Goal: Task Accomplishment & Management: Manage account settings

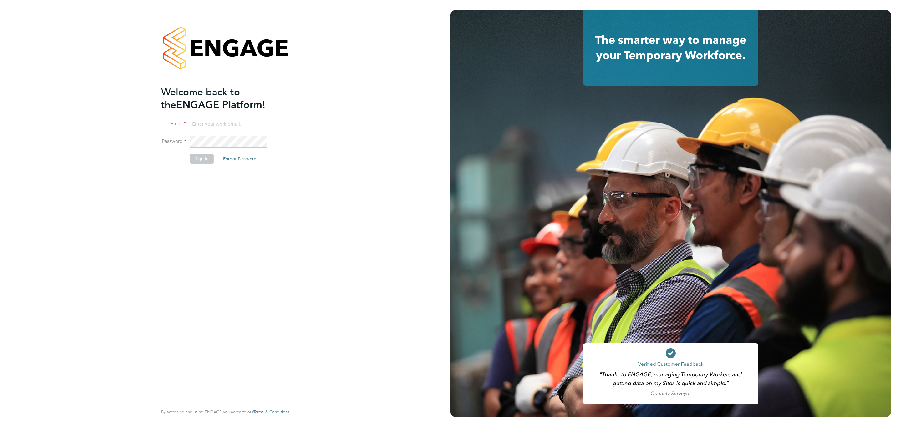
type input "j.crawley@oandb.co.uk"
click at [198, 156] on button "Sign In" at bounding box center [202, 159] width 24 height 10
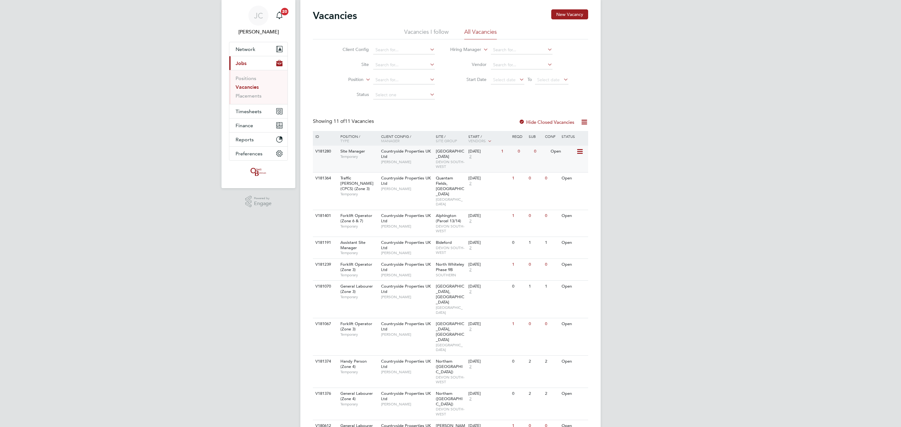
scroll to position [28, 0]
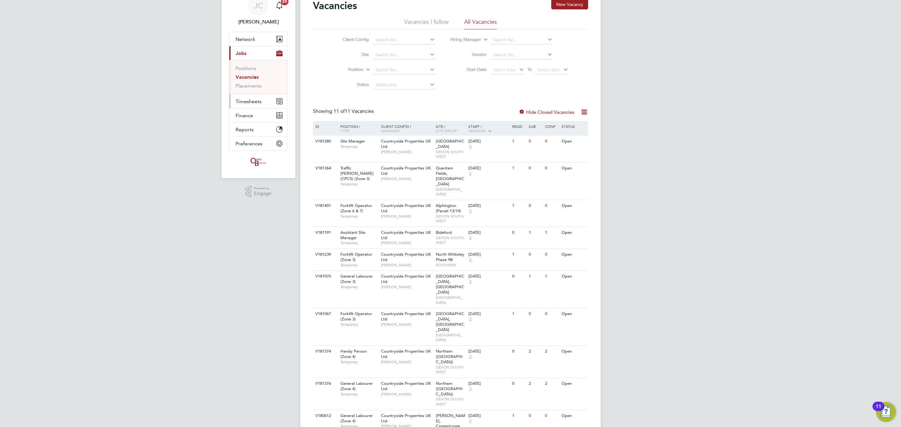
drag, startPoint x: 253, startPoint y: 102, endPoint x: 271, endPoint y: 102, distance: 17.2
click at [253, 102] on span "Timesheets" at bounding box center [249, 102] width 26 height 6
click at [250, 84] on link "Timesheets" at bounding box center [249, 82] width 26 height 6
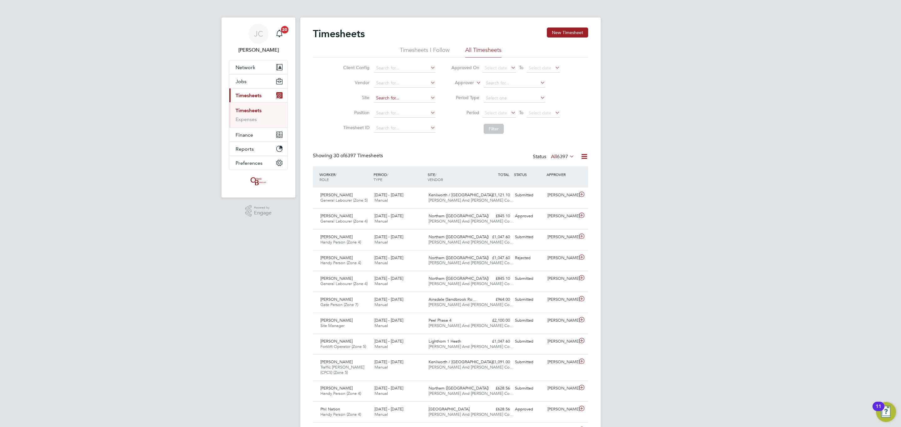
click at [412, 101] on input at bounding box center [405, 98] width 62 height 9
click at [397, 105] on li "Langley Park (Chippenham)" at bounding box center [422, 107] width 99 height 8
type input "Langley Park (Chippenham)"
click at [485, 124] on button "Filter" at bounding box center [494, 129] width 20 height 10
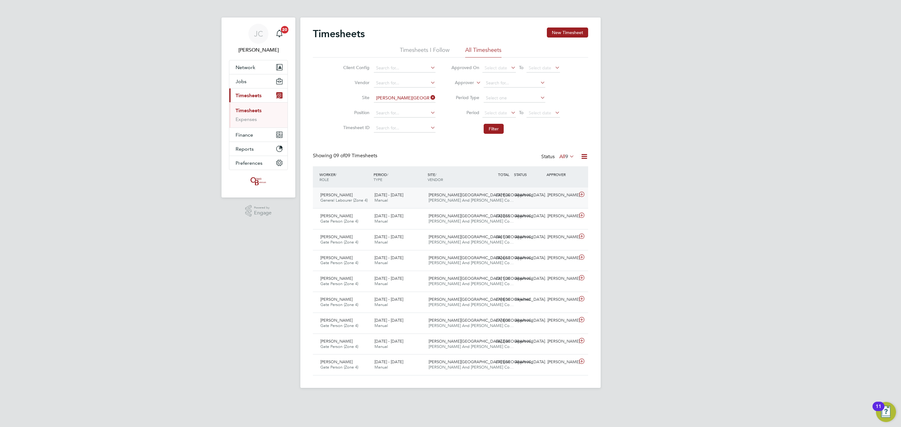
click at [463, 204] on div "Langley Park (Chippenh… O'Neill And Brennan Co…" at bounding box center [453, 198] width 54 height 16
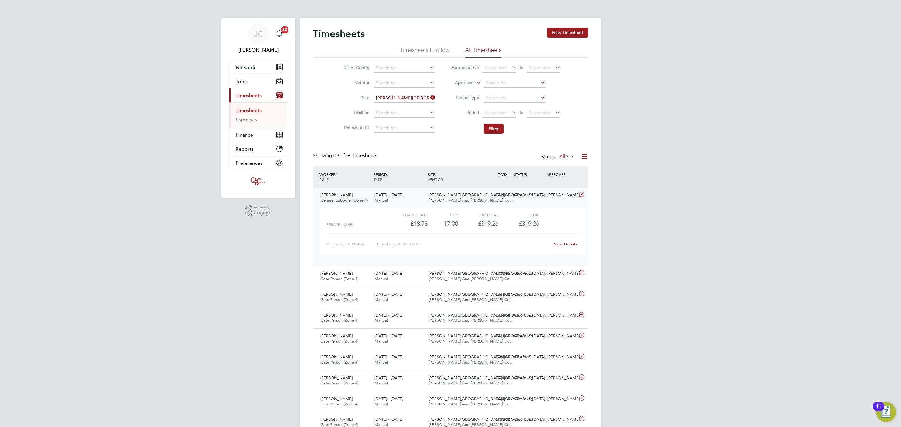
click at [463, 202] on span "O'Neill And Brennan Co…" at bounding box center [471, 200] width 85 height 5
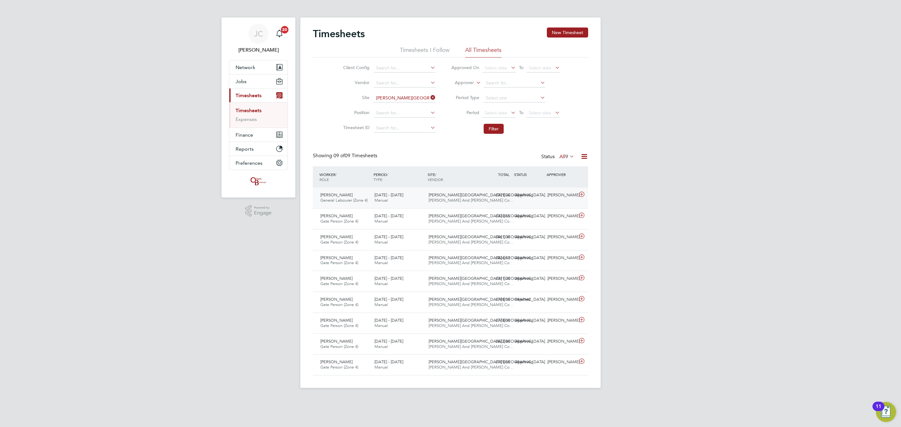
click at [466, 191] on div "Langley Park (Chippenh… O'Neill And Brennan Co…" at bounding box center [453, 198] width 54 height 16
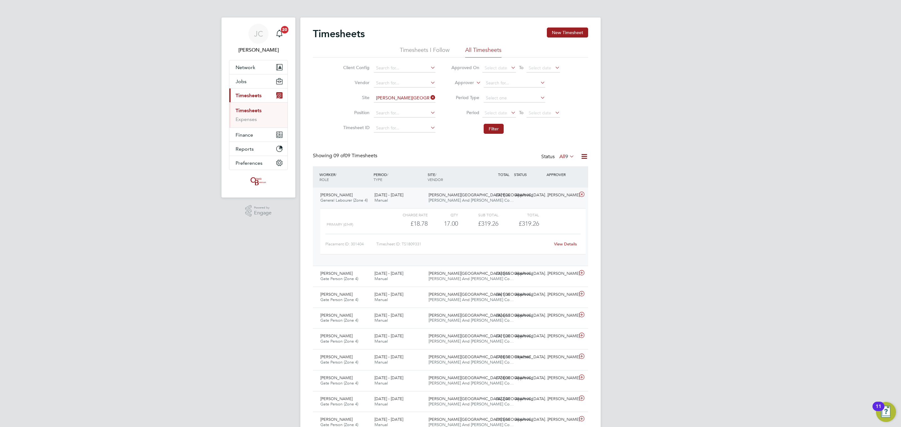
click at [484, 200] on div "£319.26 Approved" at bounding box center [496, 195] width 33 height 10
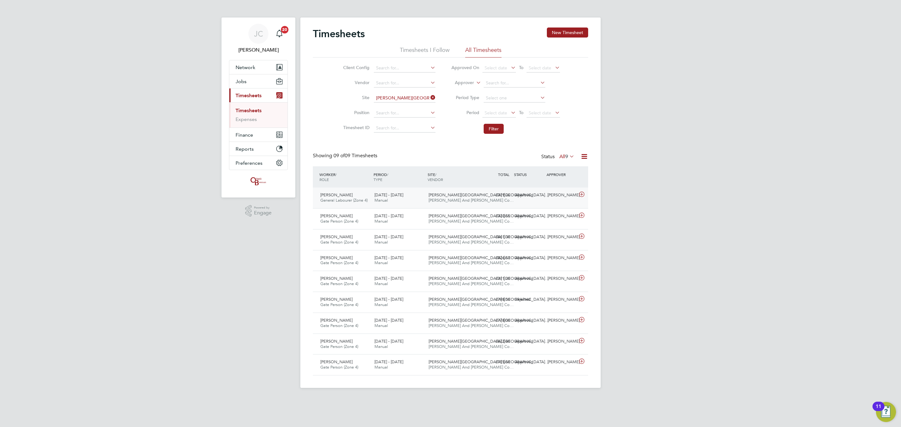
click at [484, 200] on div "£319.26 Approved" at bounding box center [496, 195] width 33 height 10
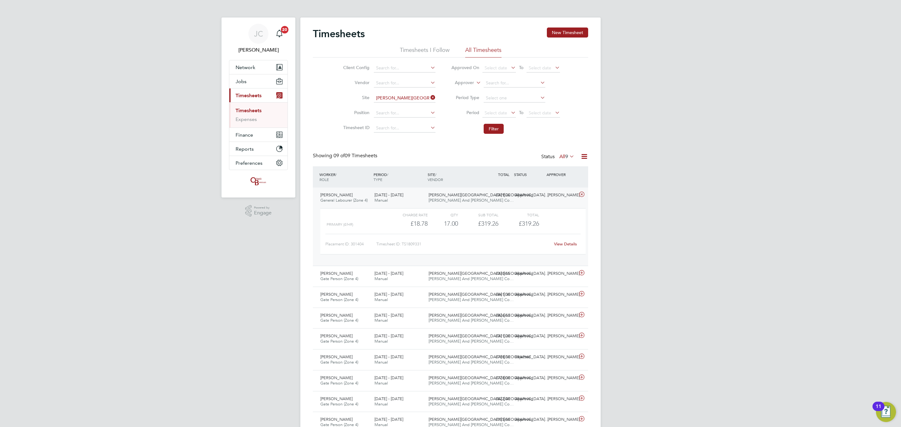
click at [484, 200] on div "£319.26 Approved" at bounding box center [496, 195] width 33 height 10
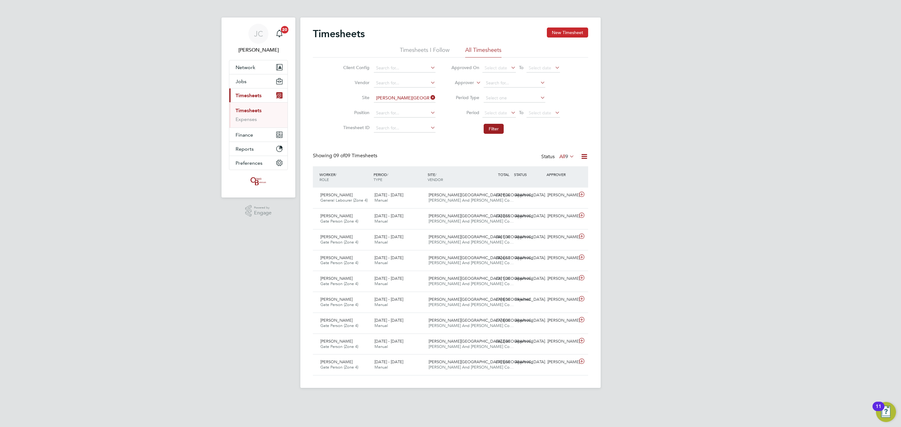
click at [568, 34] on button "New Timesheet" at bounding box center [567, 33] width 41 height 10
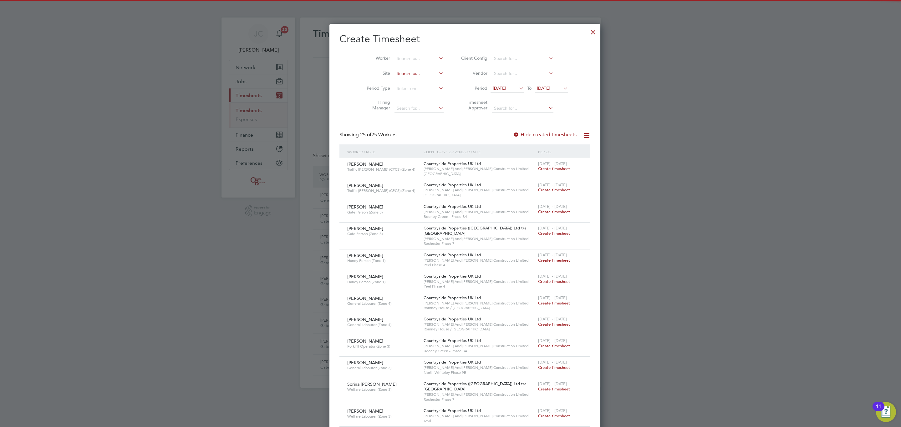
click at [395, 71] on input at bounding box center [419, 73] width 49 height 9
click at [401, 82] on li "Lang ley Park (Chippenham)" at bounding box center [419, 82] width 79 height 8
type input "Langley Park (Chippenham)"
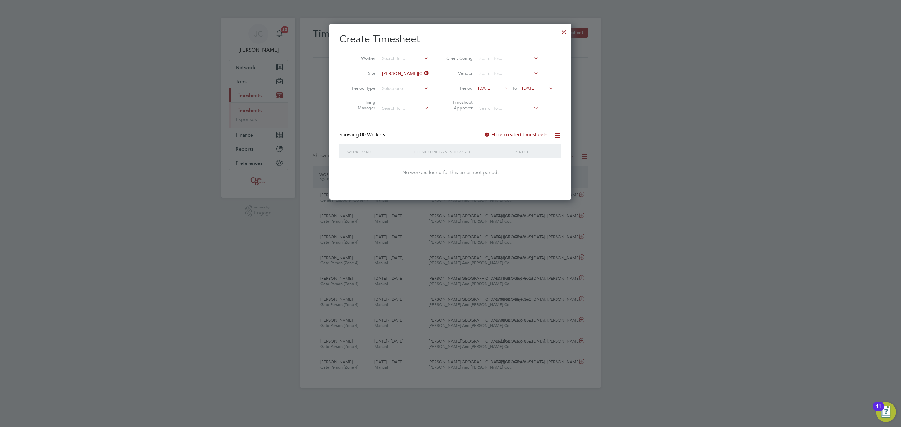
click at [536, 89] on span "22 Sep 2025" at bounding box center [528, 88] width 13 height 6
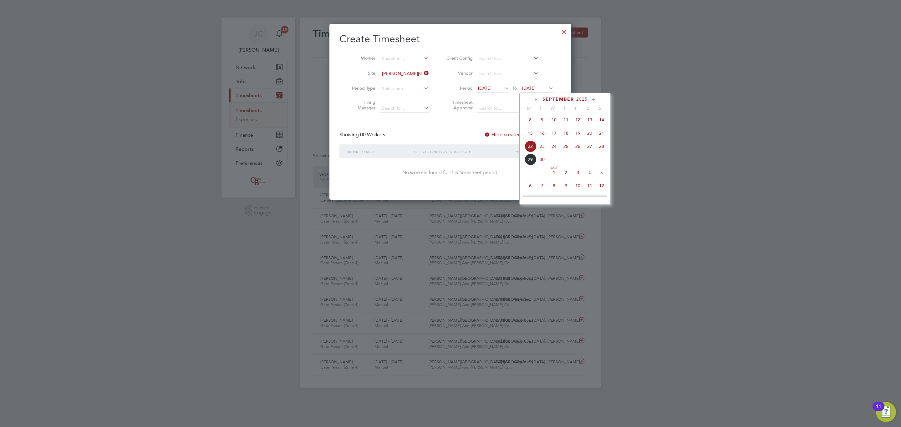
click at [604, 148] on span "28" at bounding box center [602, 146] width 12 height 12
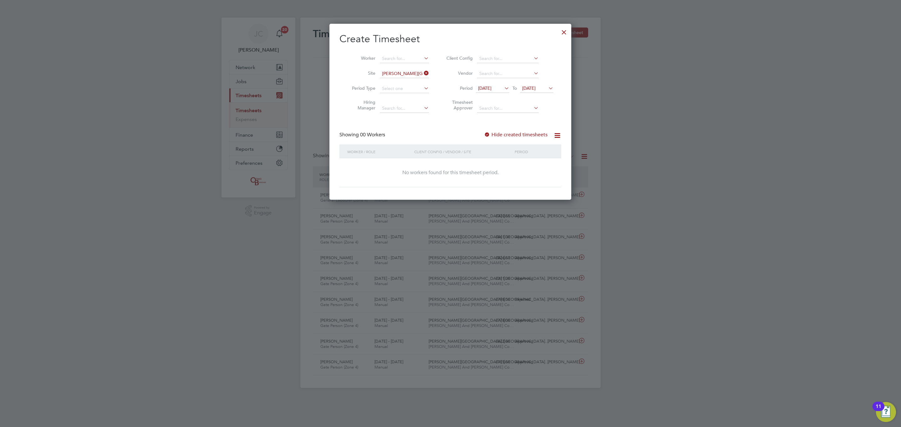
click at [423, 74] on icon at bounding box center [423, 73] width 0 height 9
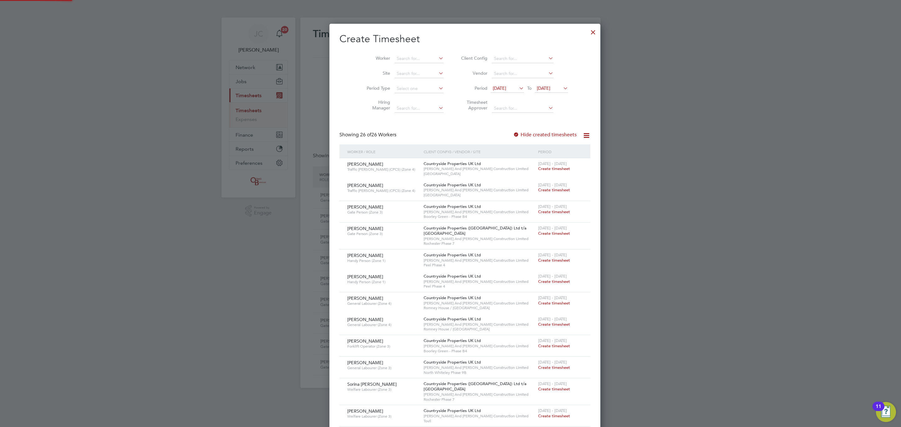
click at [588, 32] on div at bounding box center [593, 30] width 11 height 11
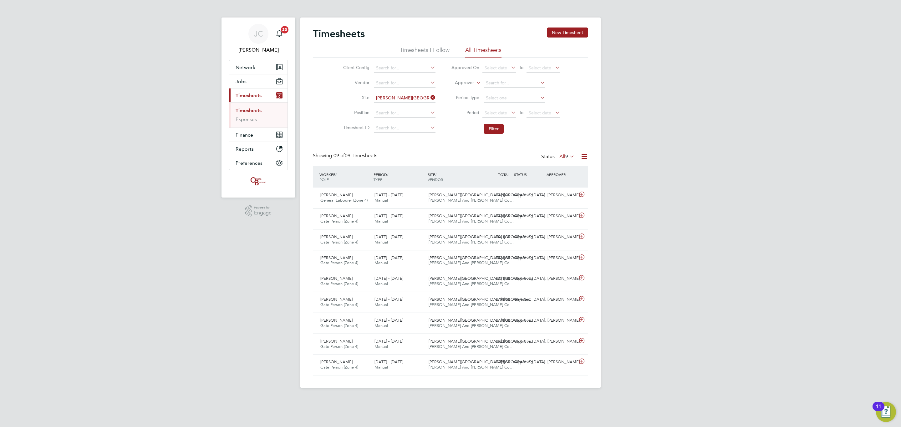
scroll to position [16, 54]
click at [254, 83] on button "Jobs" at bounding box center [258, 81] width 58 height 14
click at [256, 84] on button "Jobs" at bounding box center [258, 81] width 58 height 14
click at [255, 108] on link "Vacancies" at bounding box center [247, 105] width 22 height 6
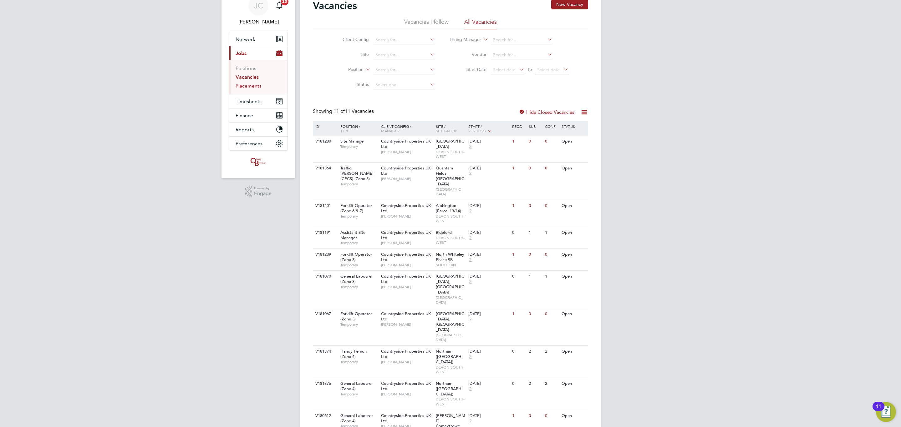
click at [249, 86] on link "Placements" at bounding box center [249, 86] width 26 height 6
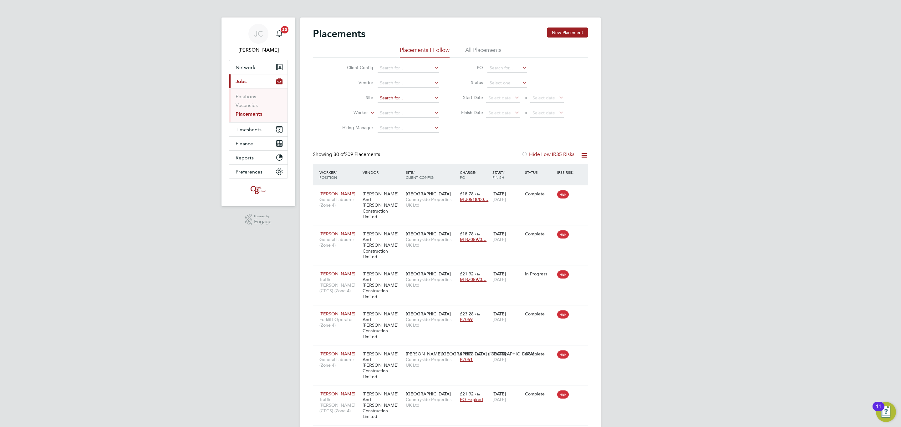
click at [399, 95] on input at bounding box center [409, 98] width 62 height 9
type input "c"
click at [408, 104] on li "Lang ley Park (Chippenham)" at bounding box center [416, 107] width 79 height 8
type input "Langley Park (Chippenham)"
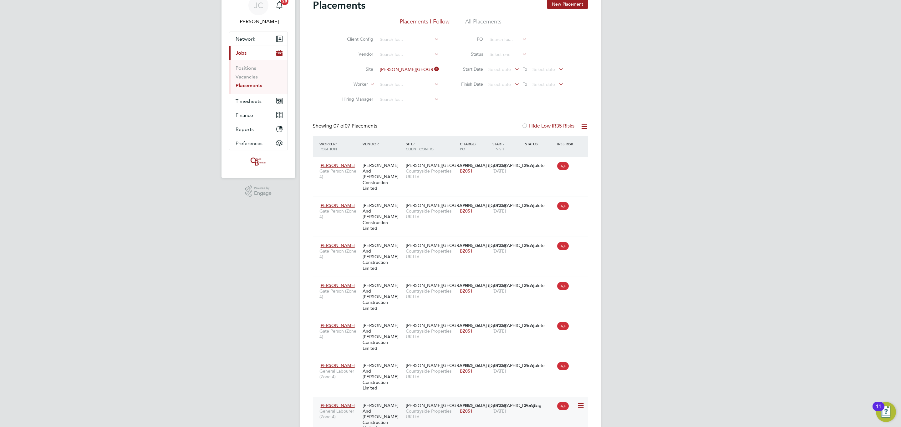
click at [582, 402] on icon at bounding box center [580, 406] width 6 height 8
click at [530, 411] on li "Start" at bounding box center [551, 412] width 64 height 9
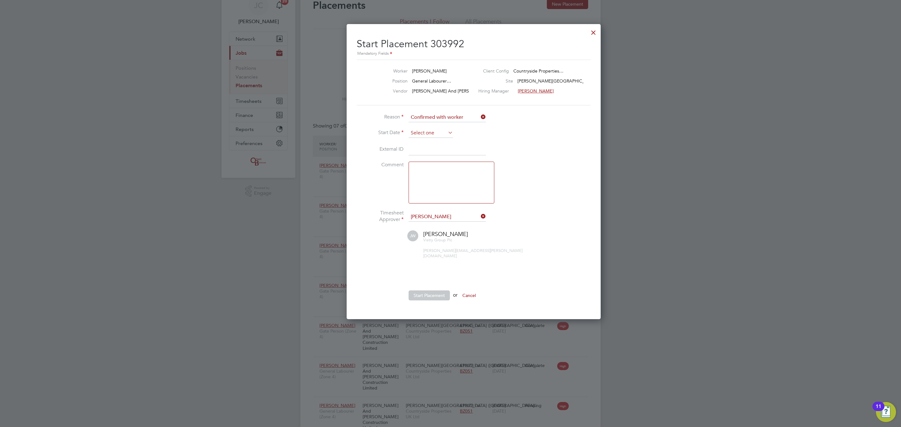
click at [431, 136] on input at bounding box center [431, 133] width 44 height 9
click at [417, 180] on span "22" at bounding box center [419, 178] width 12 height 12
type input "22 Sep 2025"
click at [424, 291] on button "Start Placement" at bounding box center [429, 296] width 41 height 10
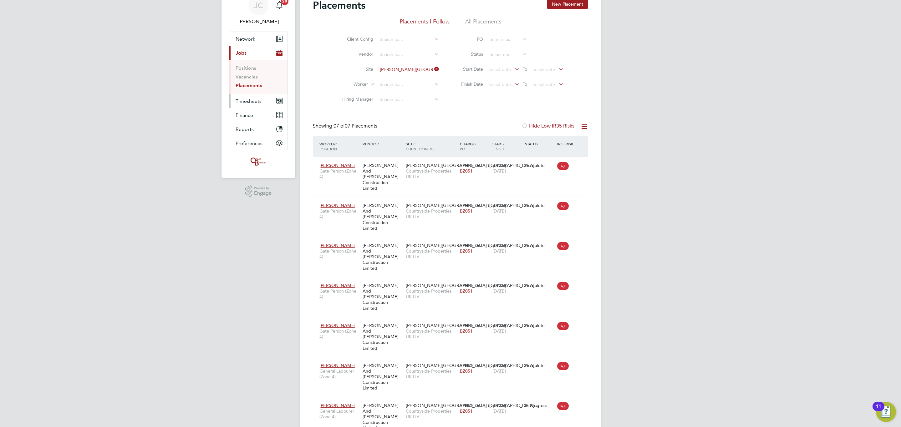
click at [258, 103] on span "Timesheets" at bounding box center [249, 101] width 26 height 6
click at [261, 80] on li "Timesheets" at bounding box center [259, 83] width 47 height 9
click at [256, 83] on link "Timesheets" at bounding box center [249, 82] width 26 height 6
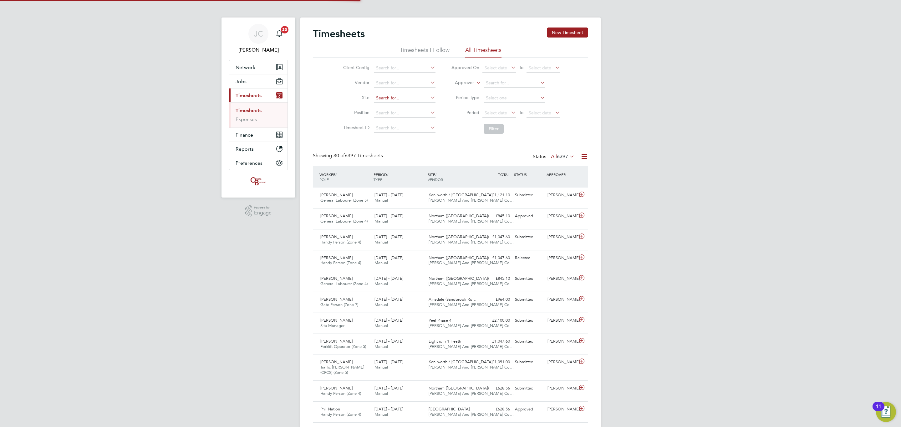
scroll to position [16, 54]
click at [400, 94] on input at bounding box center [405, 98] width 62 height 9
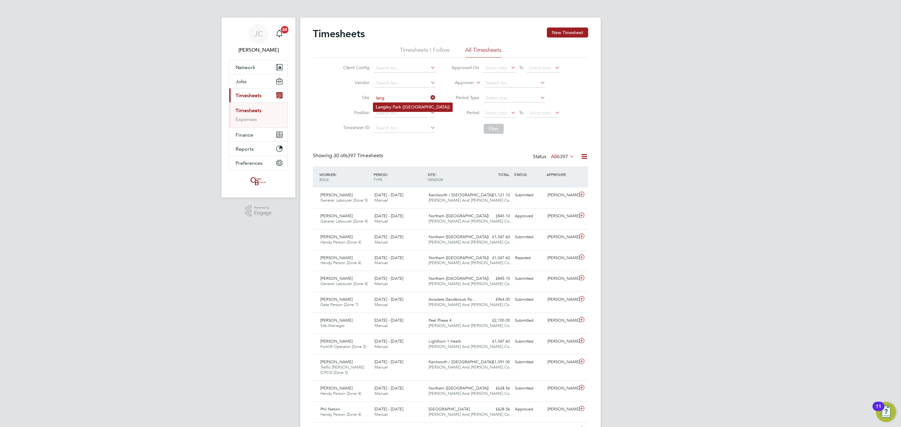
click at [422, 105] on li "Lang ley Park (Chippenham)" at bounding box center [412, 107] width 79 height 8
type input "Langley Park (Chippenham)"
click at [495, 123] on li "Filter" at bounding box center [505, 129] width 125 height 16
click at [496, 126] on button "Filter" at bounding box center [494, 129] width 20 height 10
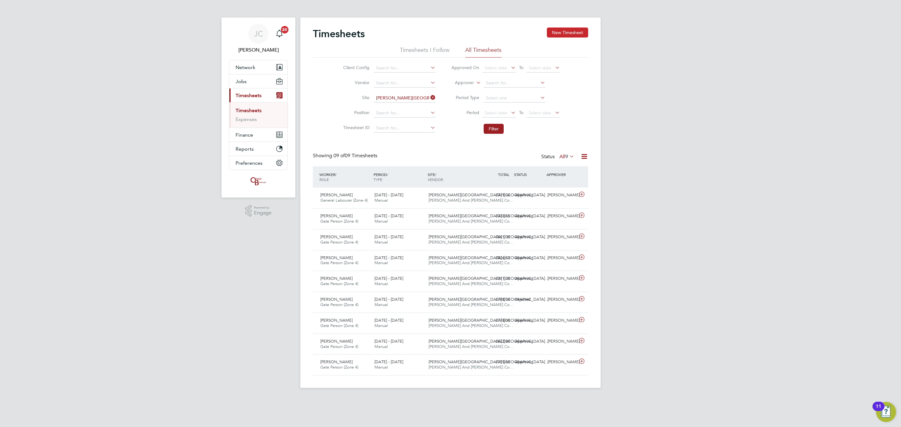
click at [568, 29] on button "New Timesheet" at bounding box center [567, 33] width 41 height 10
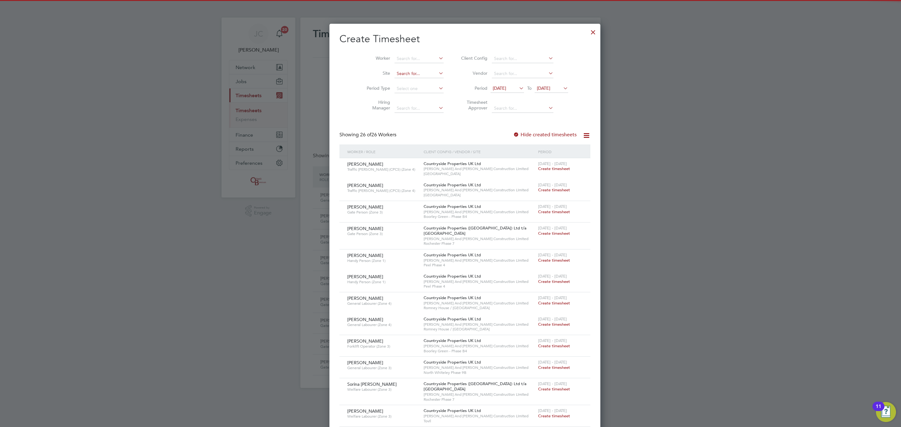
drag, startPoint x: 418, startPoint y: 74, endPoint x: 421, endPoint y: 77, distance: 4.3
click at [418, 74] on input at bounding box center [419, 73] width 49 height 9
click at [401, 82] on li "Lang ley Park (Chippenham)" at bounding box center [419, 82] width 79 height 8
type input "Langley Park (Chippenham)"
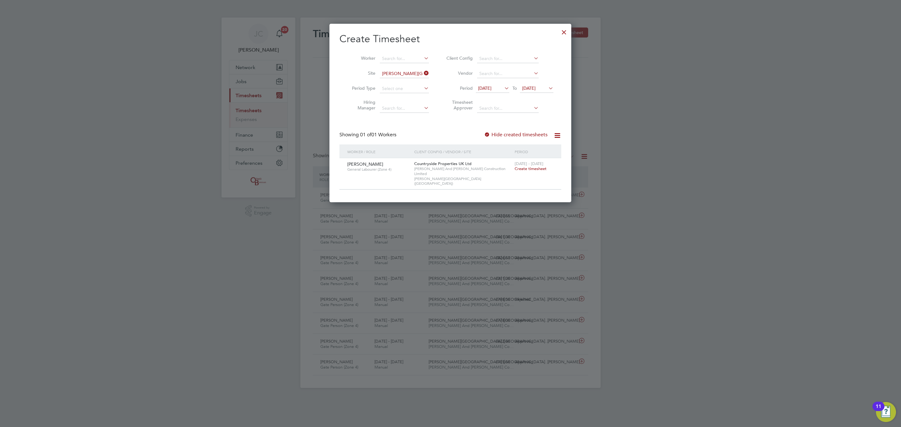
click at [531, 167] on span "Create timesheet" at bounding box center [531, 168] width 32 height 5
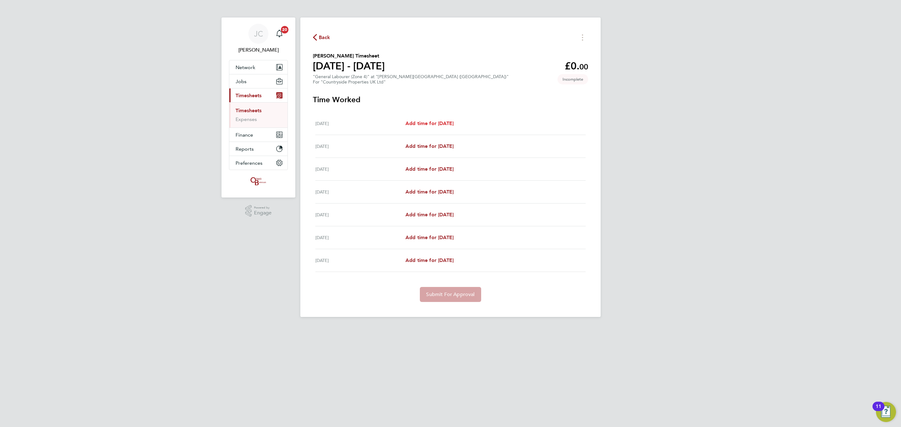
click at [450, 121] on span "Add time for Mon 22 Sep" at bounding box center [430, 123] width 48 height 6
select select "30"
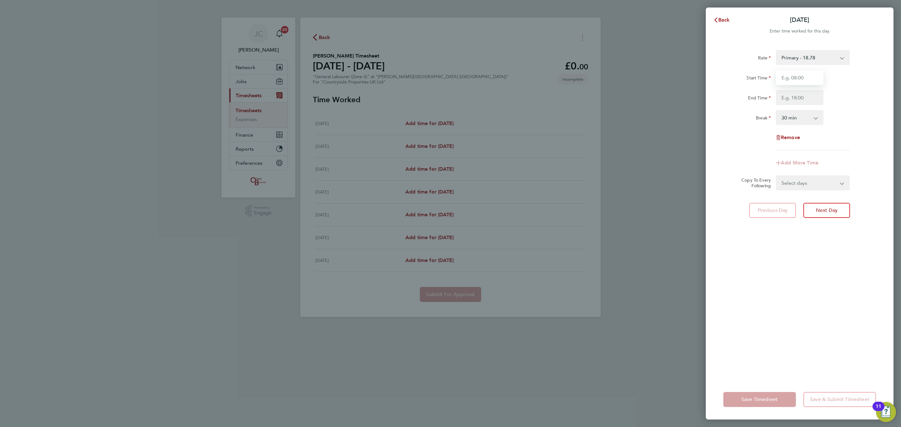
drag, startPoint x: 793, startPoint y: 82, endPoint x: 812, endPoint y: 82, distance: 18.8
click at [793, 82] on input "Start Time" at bounding box center [800, 77] width 48 height 15
type input "08:00"
click at [791, 101] on input "End Time" at bounding box center [800, 97] width 48 height 15
type input "16:30"
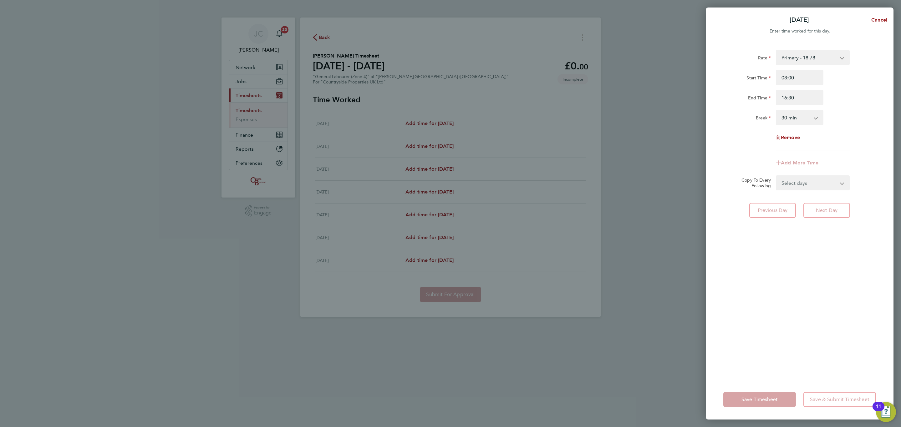
click at [870, 129] on div "Rate Primary - 18.78 Start Time 08:00 End Time 16:30 Break 0 min 15 min 30 min …" at bounding box center [799, 100] width 153 height 100
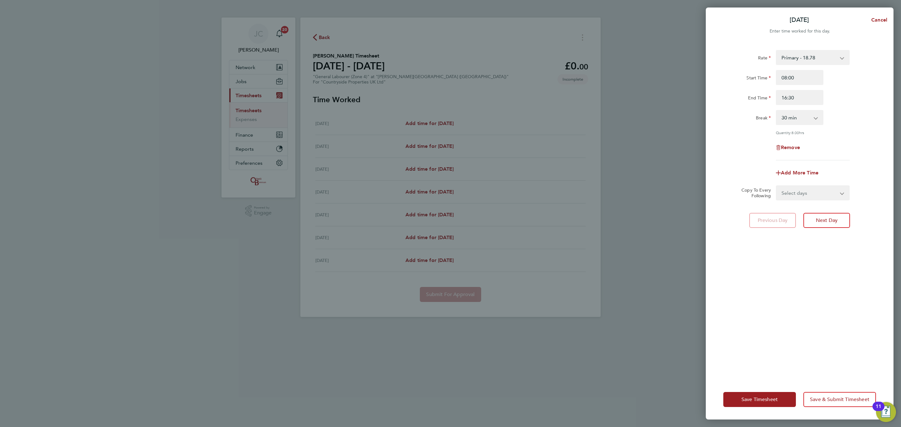
drag, startPoint x: 819, startPoint y: 188, endPoint x: 819, endPoint y: 198, distance: 10.3
click at [819, 188] on select "Select days Day Weekday (Mon-Fri) Weekend (Sat-Sun) Tuesday Wednesday Thursday …" at bounding box center [810, 193] width 66 height 14
select select "DAY"
click at [777, 186] on select "Select days Day Weekday (Mon-Fri) Weekend (Sat-Sun) Tuesday Wednesday Thursday …" at bounding box center [810, 193] width 66 height 14
click at [803, 217] on select "23 Sep 2025 24 Sep 2025 25 Sep 2025 26 Sep 2025 27 Sep 2025 28 Sep 2025" at bounding box center [809, 213] width 65 height 14
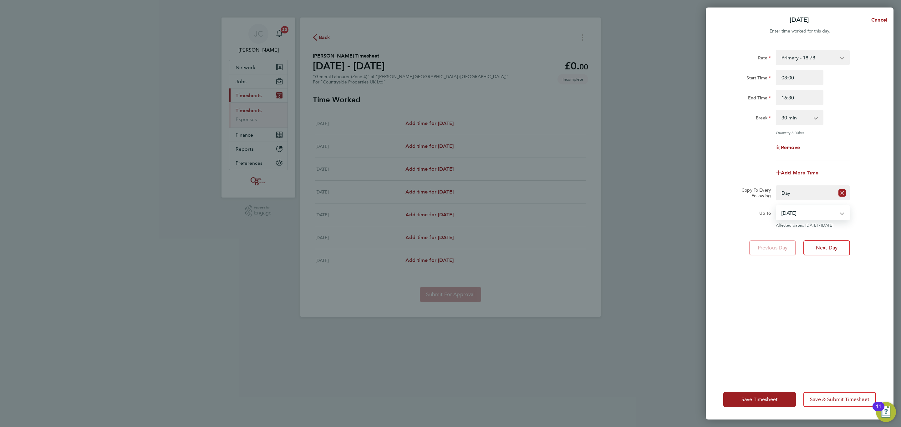
select select "2025-09-26"
click at [777, 206] on select "23 Sep 2025 24 Sep 2025 25 Sep 2025 26 Sep 2025 27 Sep 2025 28 Sep 2025" at bounding box center [809, 213] width 65 height 14
click at [810, 280] on div "Rate Primary - 18.78 Start Time 08:00 End Time 16:30 Break 0 min 15 min 30 min …" at bounding box center [800, 211] width 188 height 337
click at [835, 398] on span "Save & Submit Timesheet" at bounding box center [839, 400] width 59 height 6
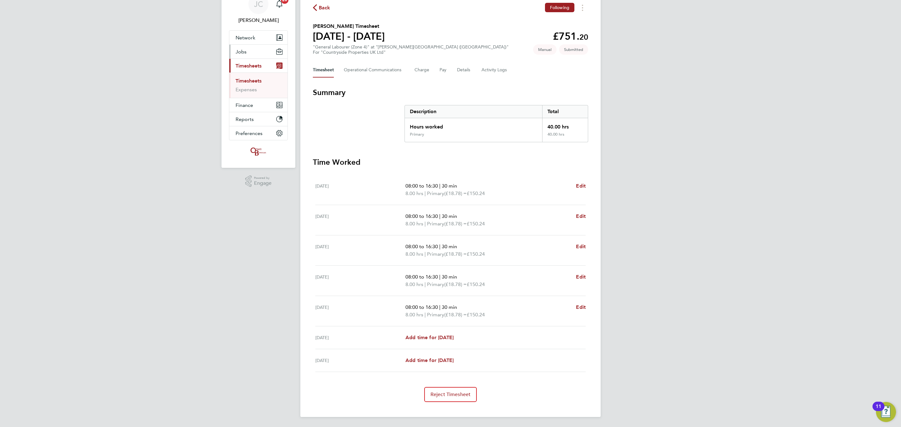
click at [257, 81] on link "Timesheets" at bounding box center [249, 81] width 26 height 6
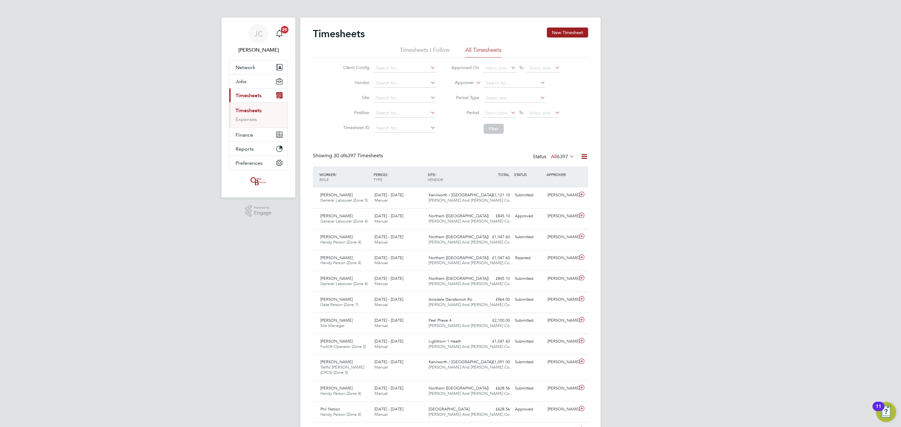
click at [253, 110] on link "Timesheets" at bounding box center [249, 111] width 26 height 6
drag, startPoint x: 251, startPoint y: 118, endPoint x: 247, endPoint y: 112, distance: 7.1
click at [250, 118] on link "Expenses" at bounding box center [246, 119] width 21 height 6
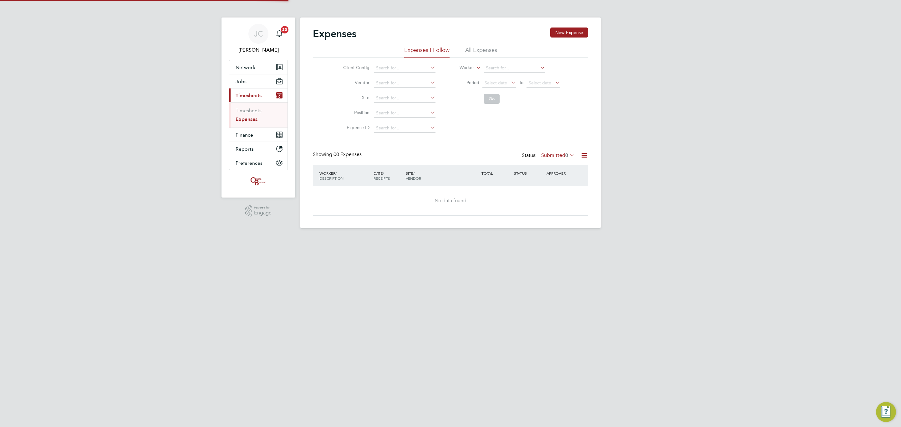
click at [245, 107] on ul "Timesheets Expenses" at bounding box center [258, 114] width 58 height 25
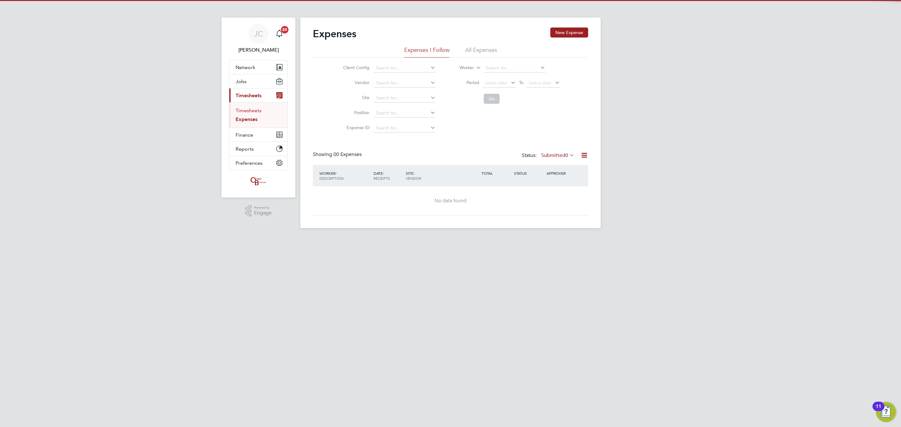
click at [245, 109] on link "Timesheets" at bounding box center [249, 111] width 26 height 6
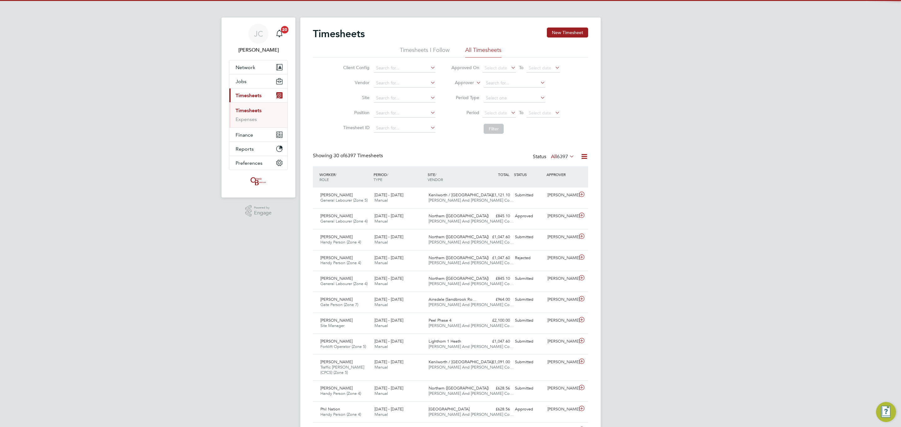
scroll to position [16, 54]
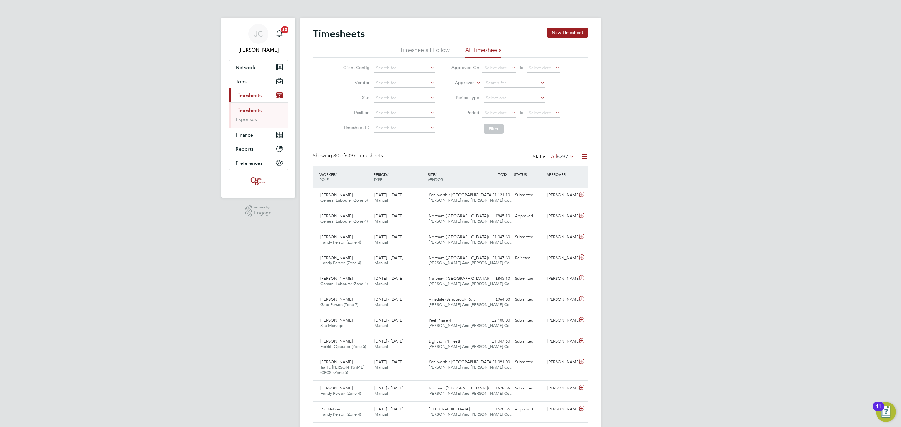
click at [251, 90] on button "Current page: Timesheets" at bounding box center [258, 96] width 58 height 14
click at [241, 82] on span "Jobs" at bounding box center [241, 82] width 11 height 6
click at [252, 104] on link "Vacancies" at bounding box center [247, 105] width 22 height 6
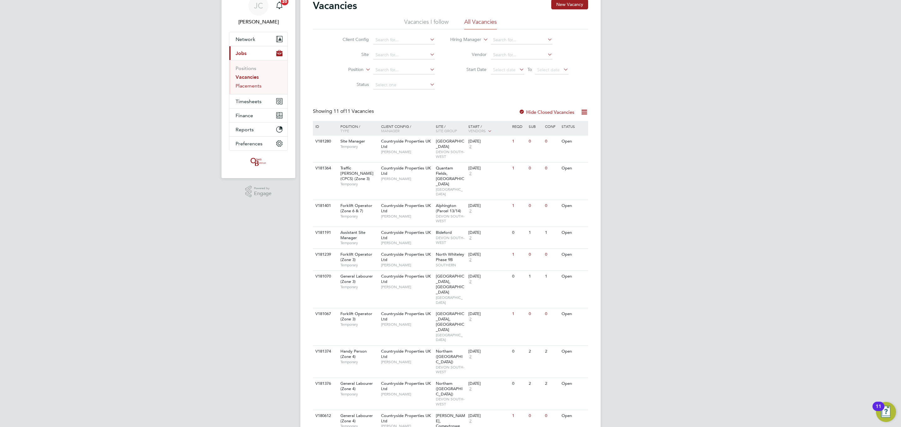
click at [249, 84] on link "Placements" at bounding box center [249, 86] width 26 height 6
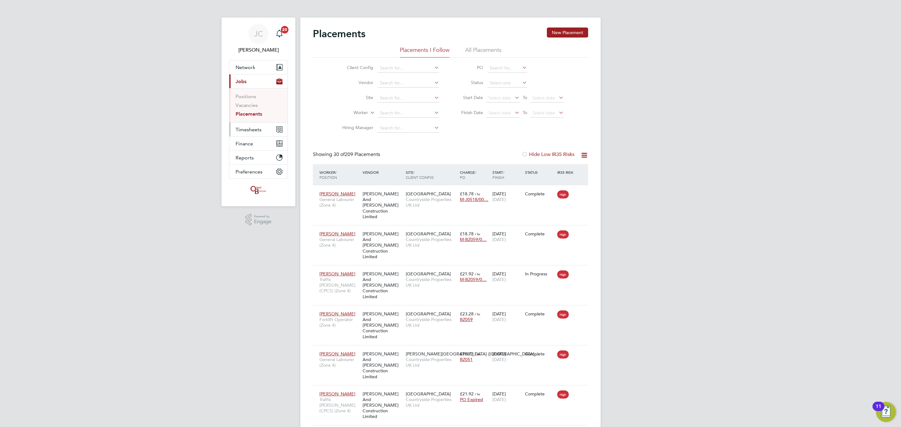
click at [257, 128] on span "Timesheets" at bounding box center [249, 130] width 26 height 6
click at [249, 111] on link "Timesheets" at bounding box center [249, 111] width 26 height 6
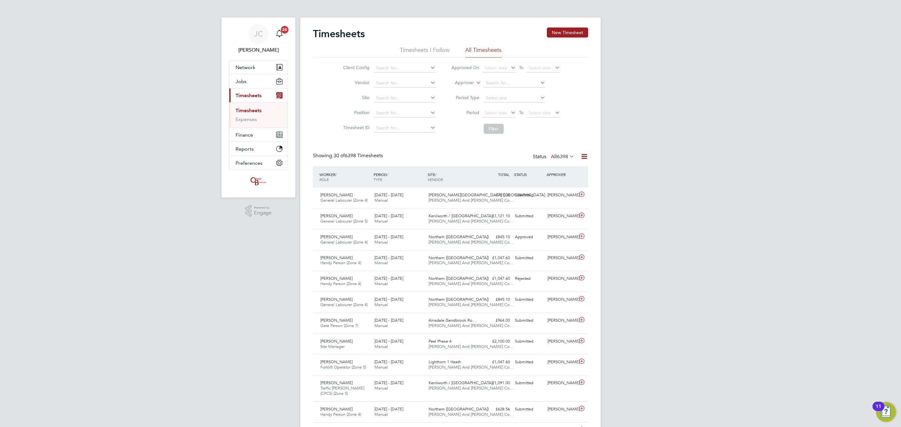
click at [250, 112] on link "Timesheets" at bounding box center [249, 111] width 26 height 6
click at [360, 195] on div "Joe Childs General Labourer (Zone 4) 22 - 28 Sep 2025" at bounding box center [345, 198] width 54 height 16
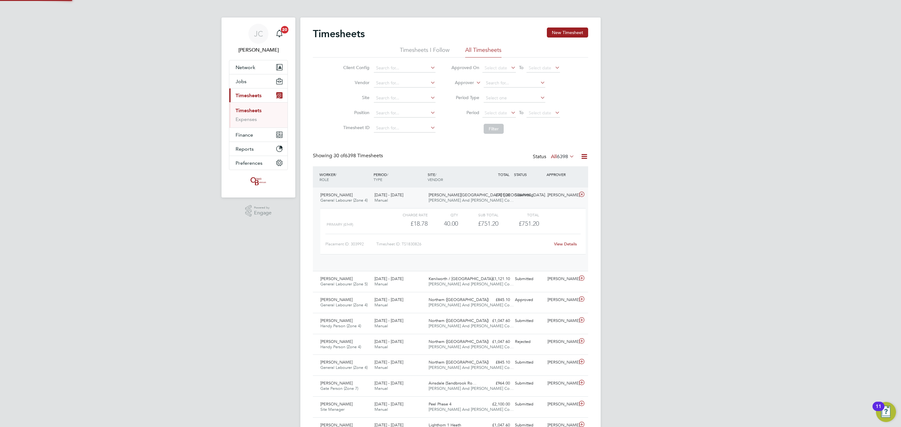
scroll to position [10, 61]
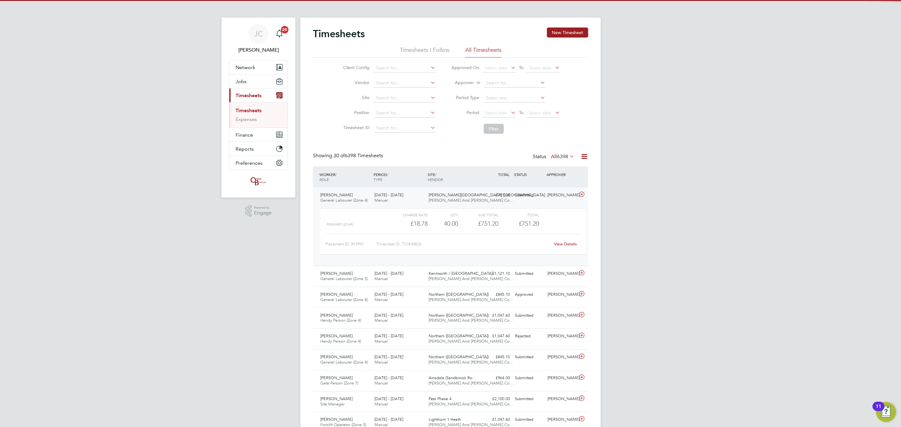
click at [360, 195] on div "Joe Childs General Labourer (Zone 4) 22 - 28 Sep 2025" at bounding box center [345, 198] width 54 height 16
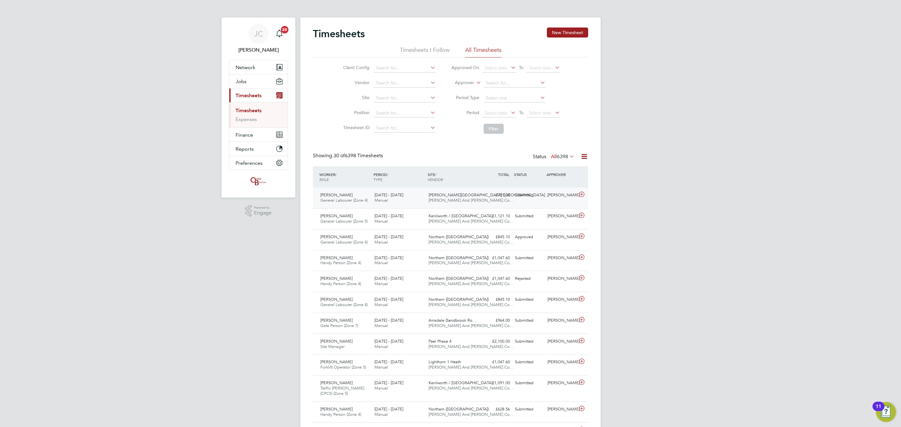
click at [443, 199] on span "O'Neill And Brennan Co…" at bounding box center [471, 200] width 85 height 5
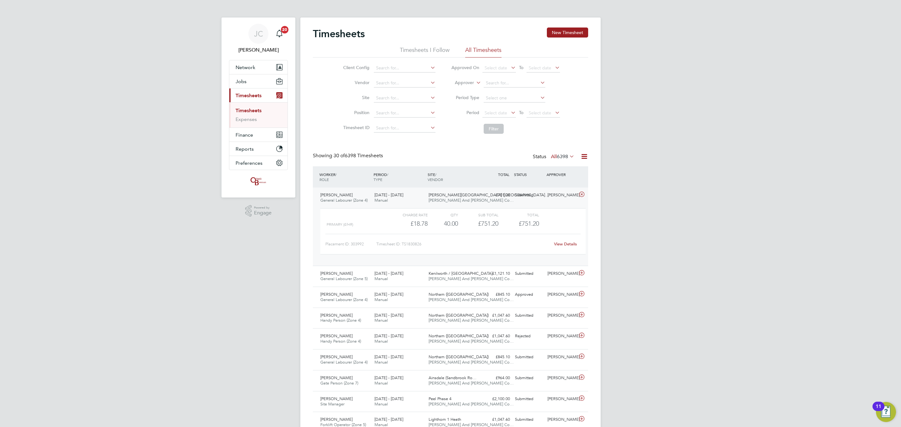
click at [443, 199] on span "O'Neill And Brennan Co…" at bounding box center [471, 200] width 85 height 5
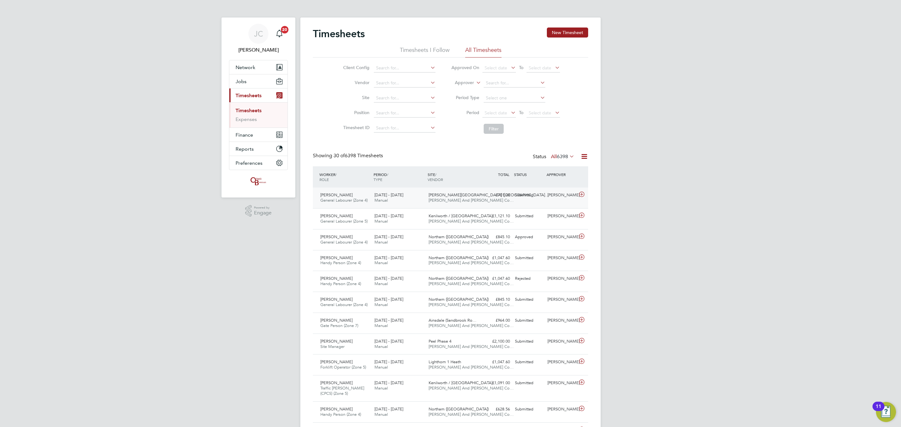
click at [439, 196] on span "Langley Park (Chippenh…" at bounding box center [489, 194] width 120 height 5
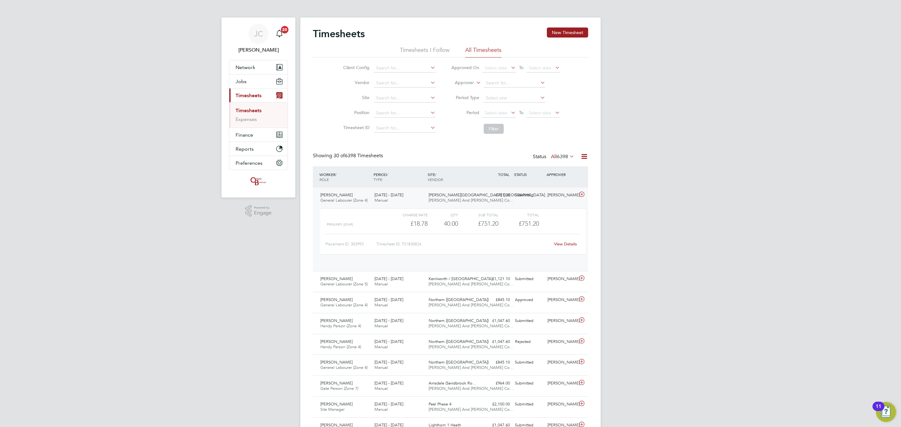
click at [438, 196] on span "Langley Park (Chippenh…" at bounding box center [489, 194] width 120 height 5
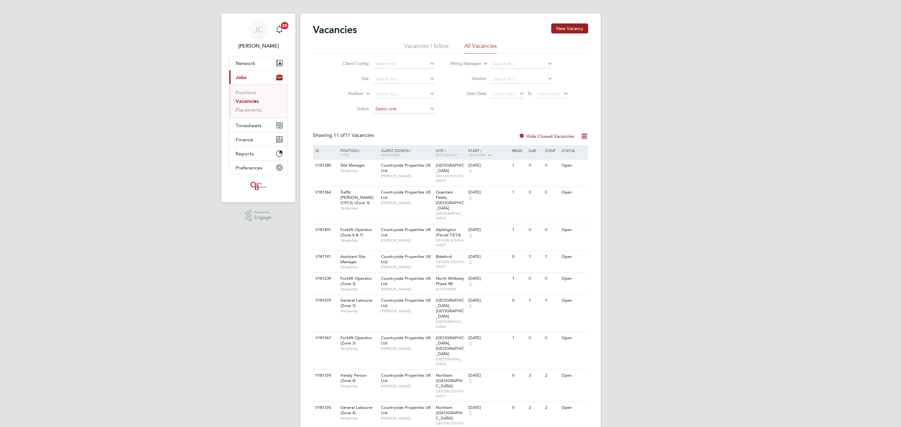
scroll to position [28, 0]
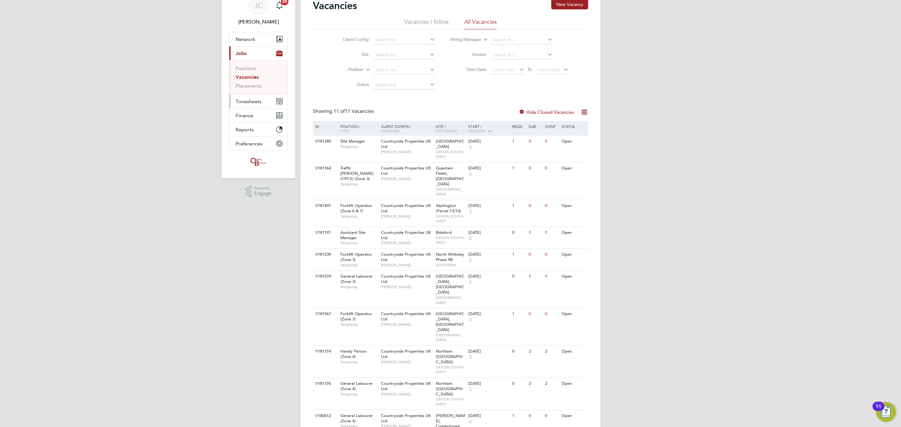
click at [261, 99] on button "Timesheets" at bounding box center [258, 101] width 58 height 14
click at [251, 86] on li "Timesheets" at bounding box center [259, 83] width 47 height 9
click at [248, 84] on link "Timesheets" at bounding box center [249, 82] width 26 height 6
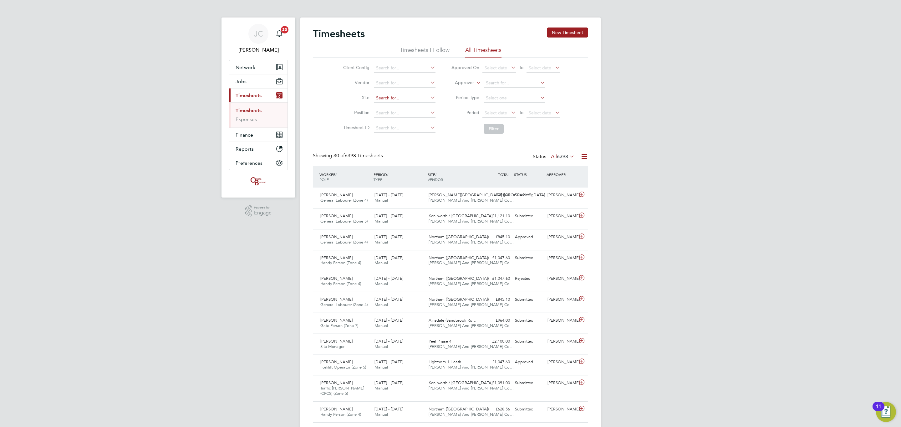
click at [382, 96] on input at bounding box center [405, 98] width 62 height 9
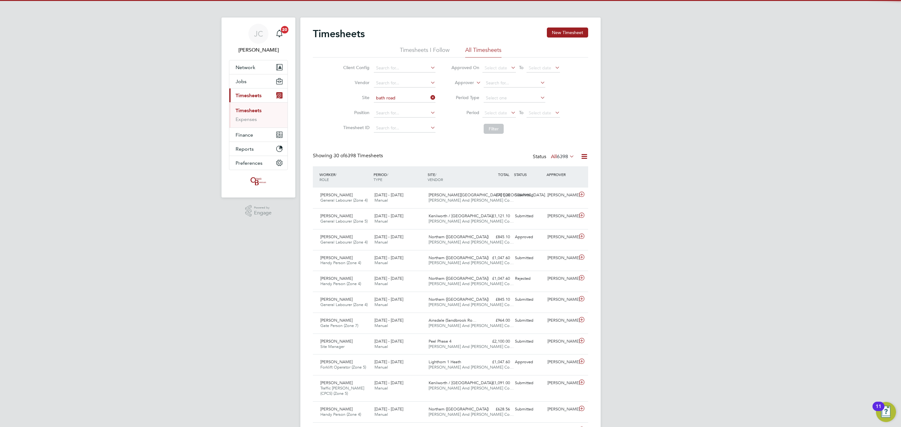
click at [406, 104] on li "Bath Road , Bristol" at bounding box center [410, 107] width 74 height 8
type input "Bath Road, Bristol"
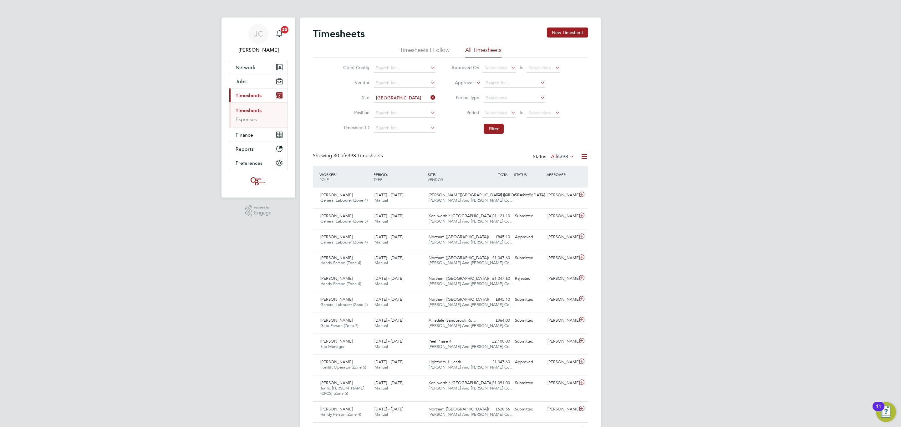
click at [508, 134] on li "Filter" at bounding box center [505, 129] width 125 height 16
click at [498, 132] on button "Filter" at bounding box center [494, 129] width 20 height 10
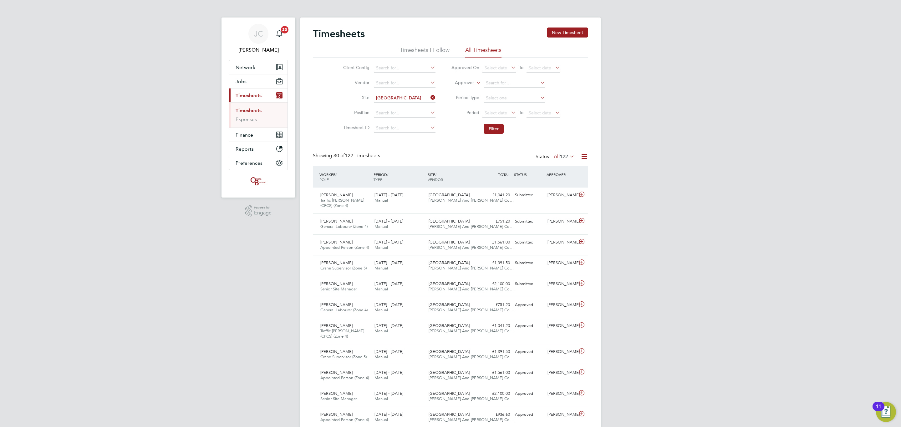
click at [429, 99] on icon at bounding box center [429, 97] width 0 height 9
click at [414, 99] on input at bounding box center [405, 98] width 62 height 9
click at [399, 106] on li "Brentry" at bounding box center [404, 107] width 62 height 8
type input "Brentry"
click at [499, 129] on button "Filter" at bounding box center [494, 129] width 20 height 10
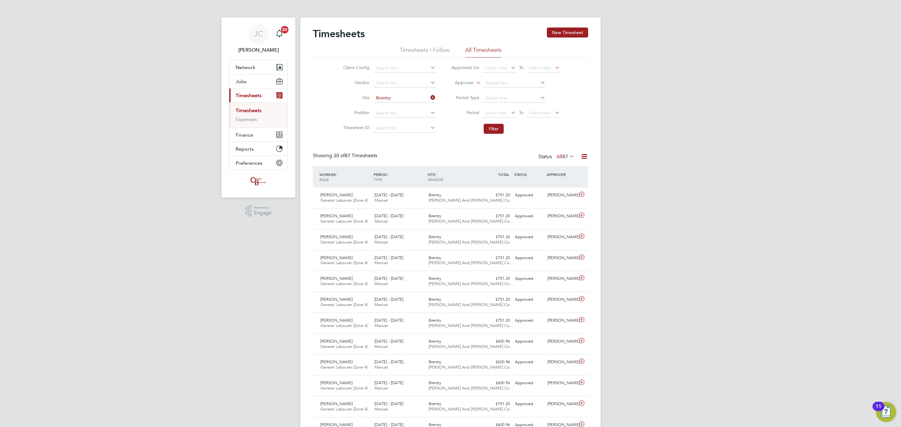
click at [429, 98] on icon at bounding box center [429, 97] width 0 height 9
click at [404, 97] on input at bounding box center [405, 98] width 62 height 9
type input "city gateway"
click at [396, 99] on input at bounding box center [405, 98] width 62 height 9
click at [418, 112] on li "City Gateway" at bounding box center [407, 116] width 69 height 8
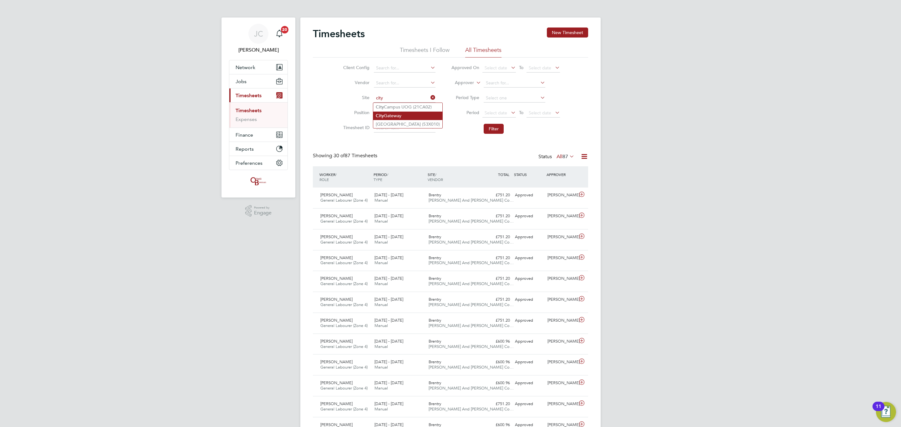
type input "City Gateway"
click at [493, 128] on button "Filter" at bounding box center [494, 129] width 20 height 10
click at [246, 110] on link "Timesheets" at bounding box center [249, 111] width 26 height 6
click at [429, 97] on icon at bounding box center [429, 97] width 0 height 9
click at [417, 97] on input at bounding box center [405, 98] width 62 height 9
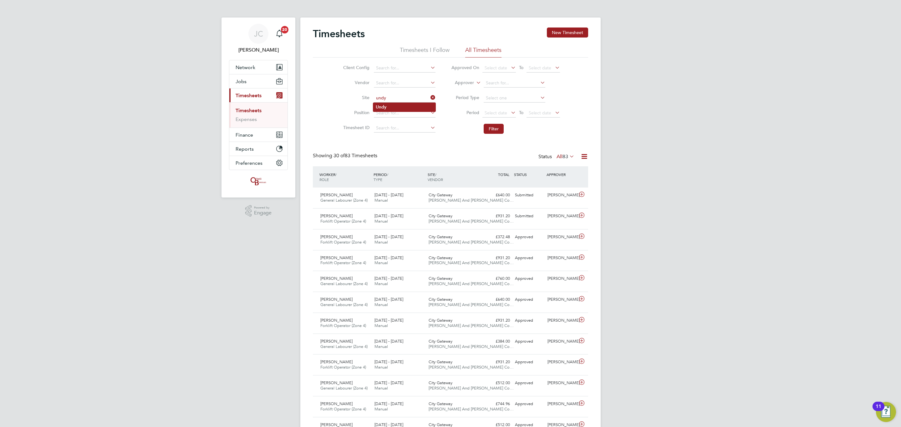
click at [409, 109] on li "Undy" at bounding box center [404, 107] width 62 height 8
type input "Undy"
click at [489, 130] on button "Filter" at bounding box center [494, 129] width 20 height 10
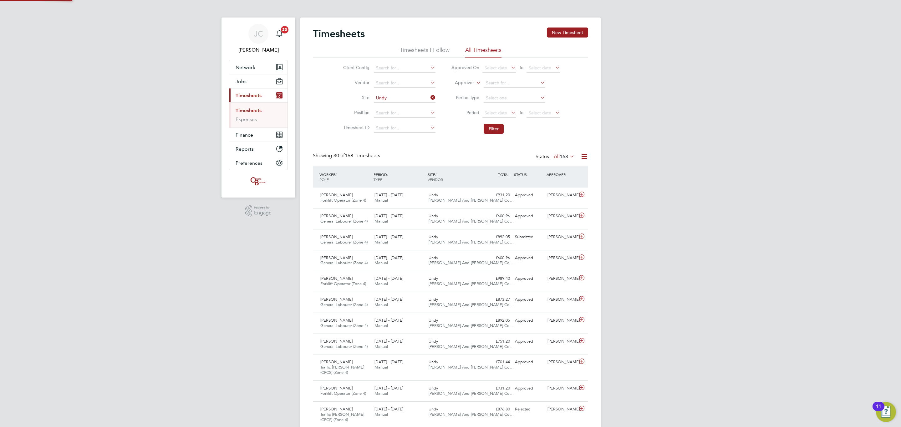
scroll to position [16, 54]
click at [487, 222] on div "Joe Mail-Ford General Labourer (Zone 4) 22 - 28 Sep 2025 22 - 28 Sep 2025 Manua…" at bounding box center [450, 218] width 275 height 21
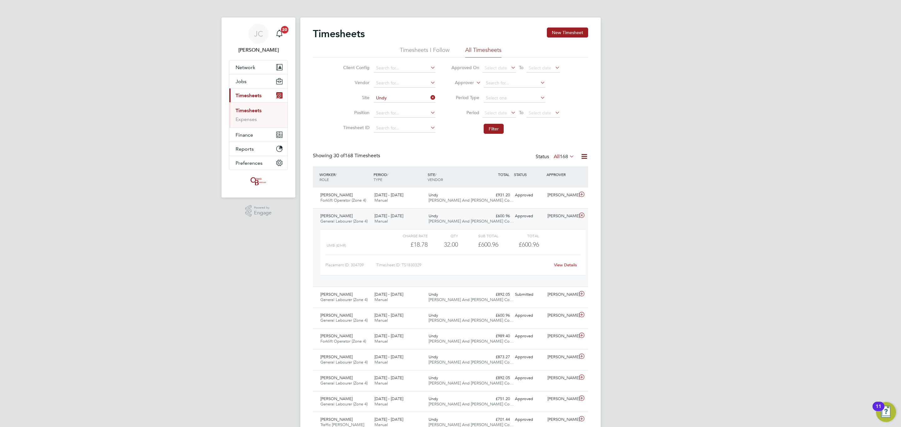
click at [566, 266] on link "View Details" at bounding box center [565, 265] width 23 height 5
click at [462, 223] on span "O'Neill And Brennan Co…" at bounding box center [471, 221] width 85 height 5
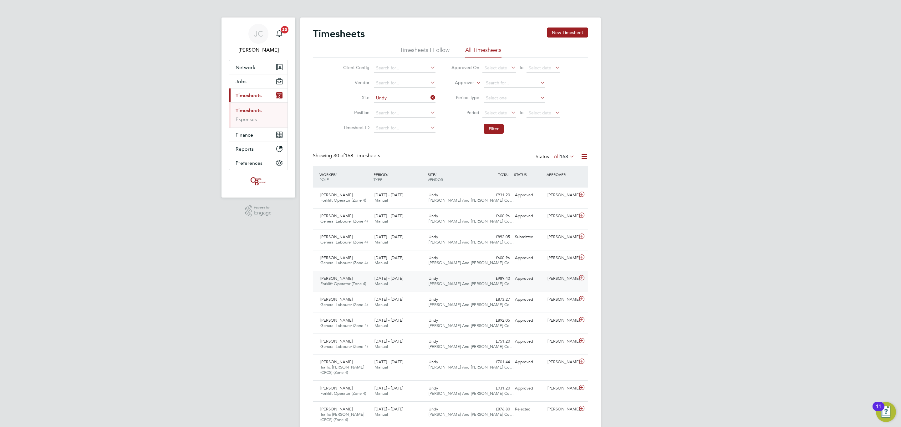
click at [477, 272] on div "Aleksandrs Sedovs Forklift Operator (Zone 4) 15 - 21 Sep 2025 15 - 21 Sep 2025 …" at bounding box center [450, 281] width 275 height 21
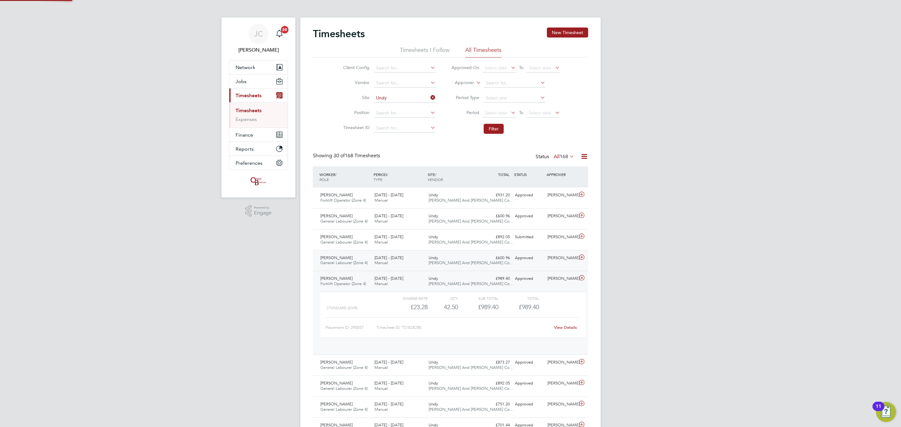
click at [472, 267] on div "Undy O'Neill And Brennan Co…" at bounding box center [453, 261] width 54 height 16
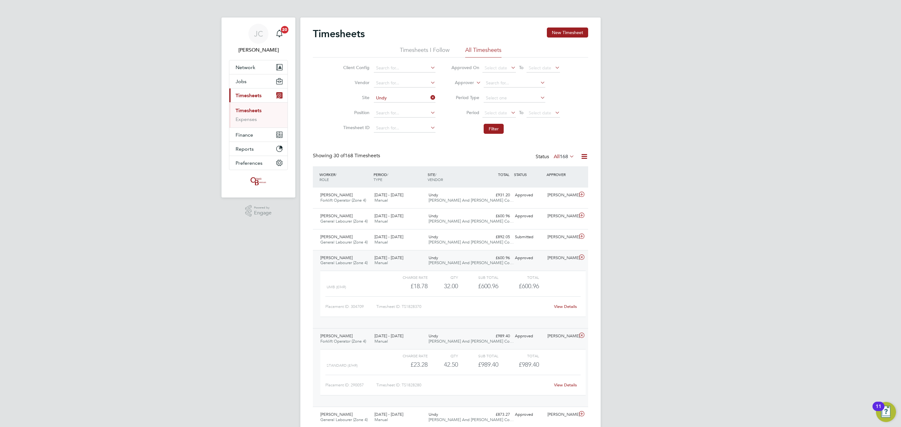
click at [473, 338] on div "Undy O'Neill And Brennan Co…" at bounding box center [453, 339] width 54 height 16
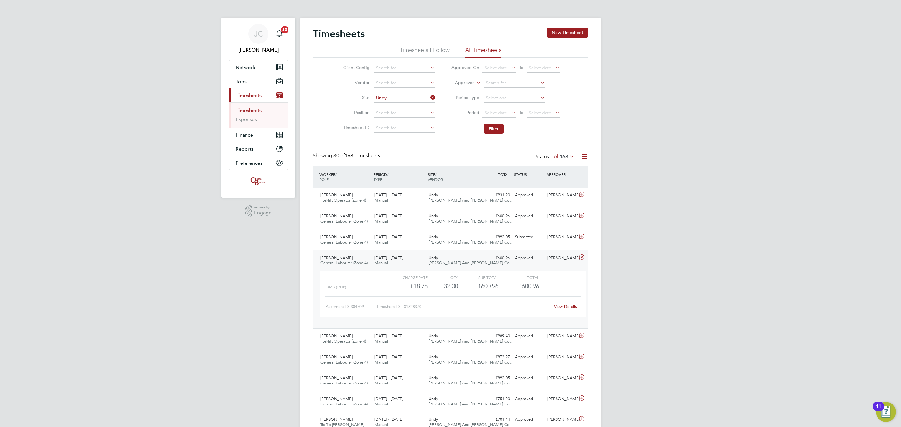
click at [568, 307] on link "View Details" at bounding box center [565, 306] width 23 height 5
click at [479, 258] on div "Undy O'Neill And Brennan Co…" at bounding box center [453, 261] width 54 height 16
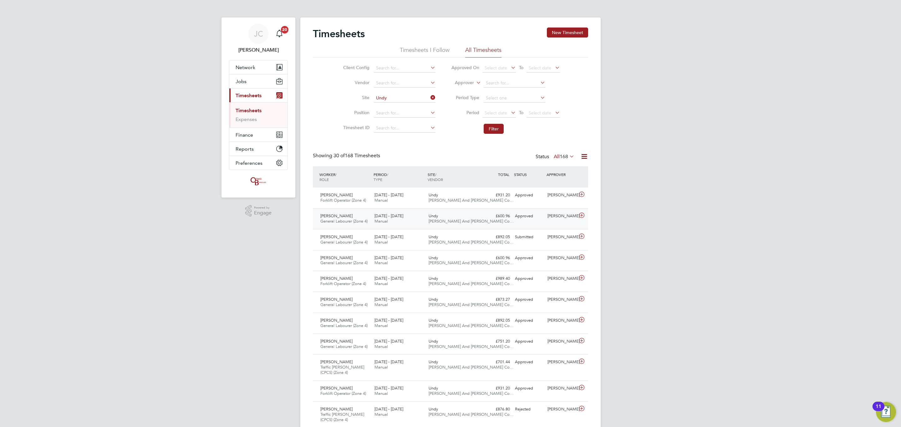
click at [465, 225] on div "Undy O'Neill And Brennan Co…" at bounding box center [453, 219] width 54 height 16
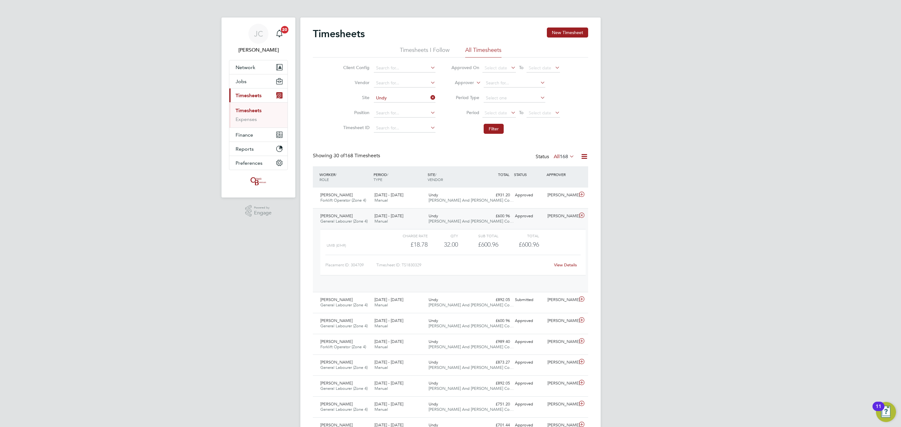
scroll to position [10, 61]
click at [464, 222] on span "O'Neill And Brennan Co…" at bounding box center [471, 221] width 85 height 5
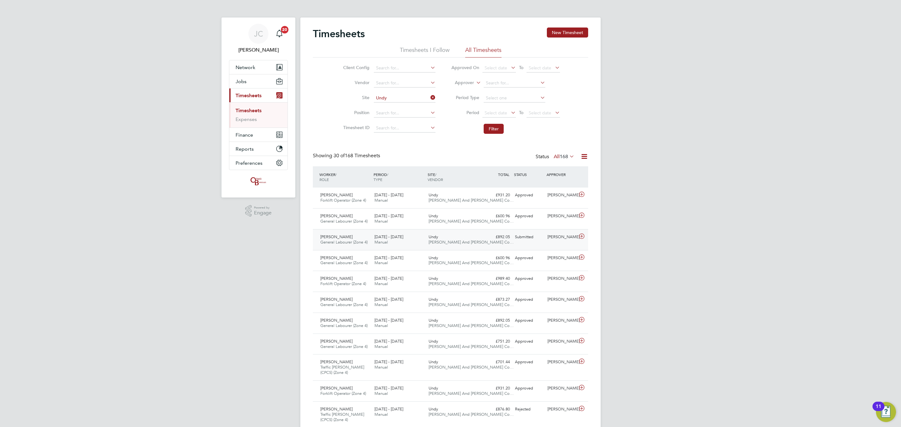
click at [479, 247] on div "Undy O'Neill And Brennan Co…" at bounding box center [453, 240] width 54 height 16
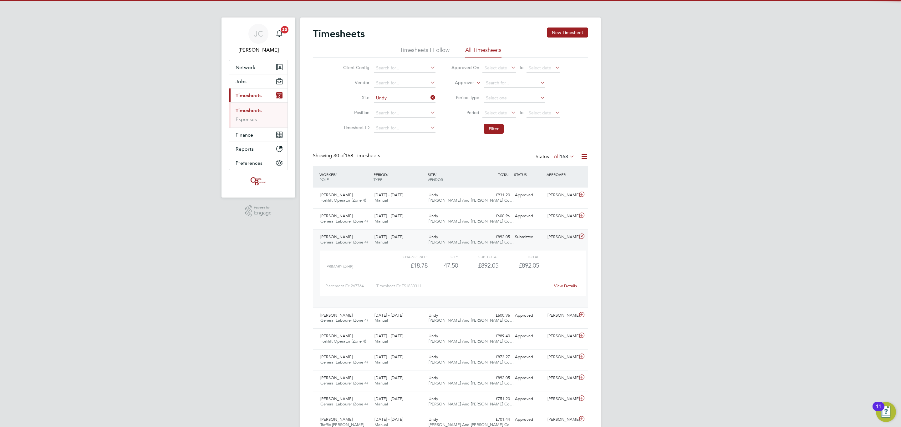
click at [479, 247] on div "Undy O'Neill And Brennan Co…" at bounding box center [453, 240] width 54 height 16
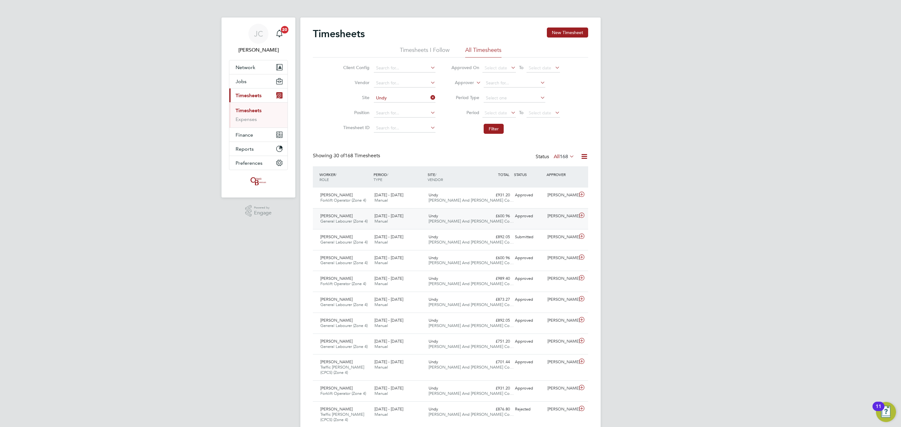
click at [488, 221] on div "£600.96 Approved" at bounding box center [496, 216] width 33 height 10
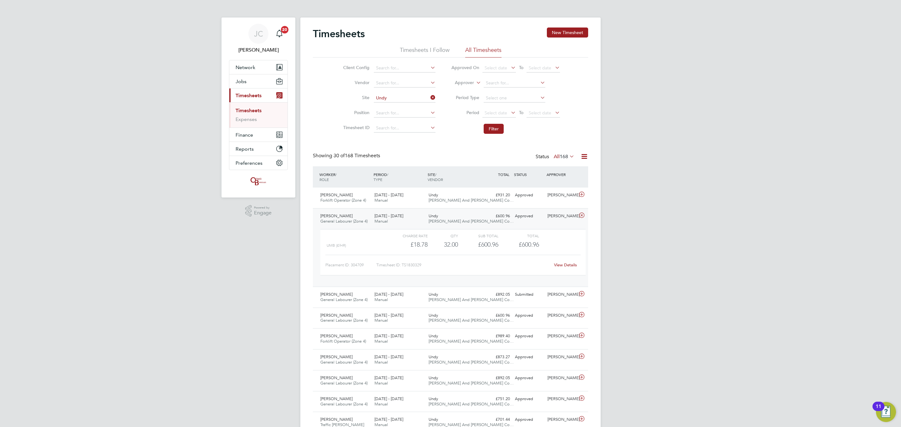
click at [489, 222] on div "£600.96 Approved" at bounding box center [496, 216] width 33 height 10
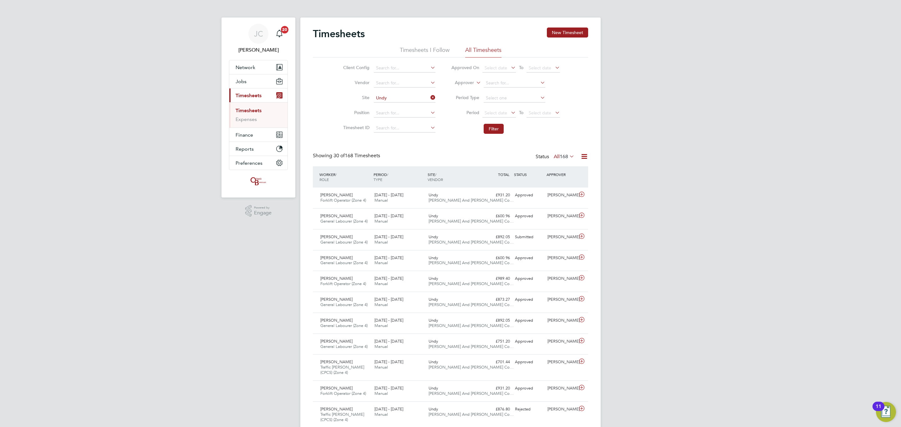
click at [258, 111] on link "Timesheets" at bounding box center [249, 111] width 26 height 6
click at [249, 112] on link "Timesheets" at bounding box center [249, 111] width 26 height 6
click at [249, 111] on link "Timesheets" at bounding box center [249, 111] width 26 height 6
click at [254, 121] on link "Expenses" at bounding box center [246, 119] width 21 height 6
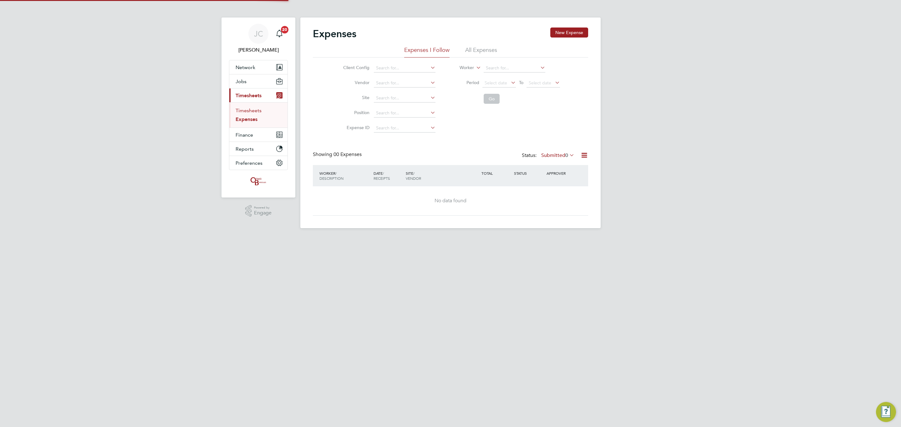
click at [253, 111] on link "Timesheets" at bounding box center [249, 111] width 26 height 6
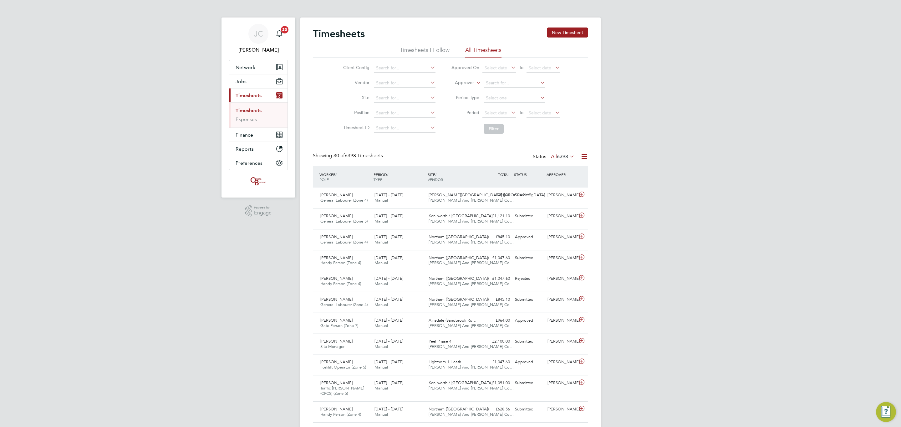
scroll to position [16, 54]
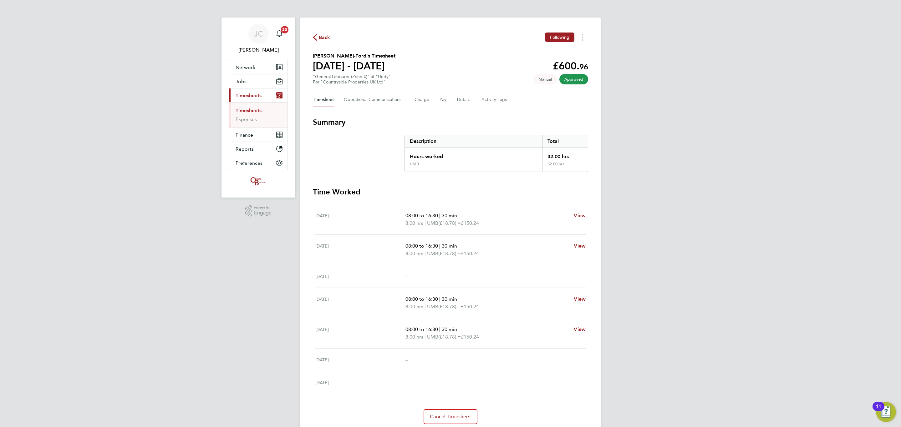
click at [407, 275] on span "–" at bounding box center [407, 276] width 3 height 6
click at [366, 168] on section "Summary Description Total Hours worked 32.00 hrs UMB 32.00 hrs" at bounding box center [450, 144] width 275 height 55
click at [322, 38] on span "Back" at bounding box center [325, 38] width 12 height 8
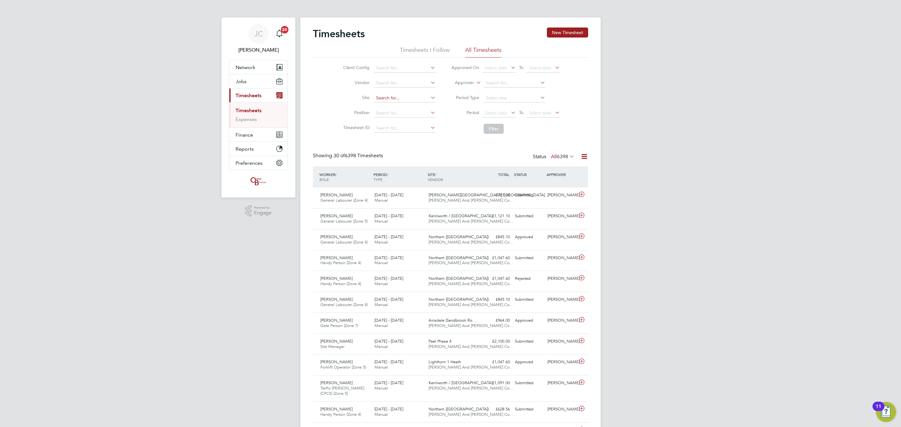
click at [401, 99] on input at bounding box center [405, 98] width 62 height 9
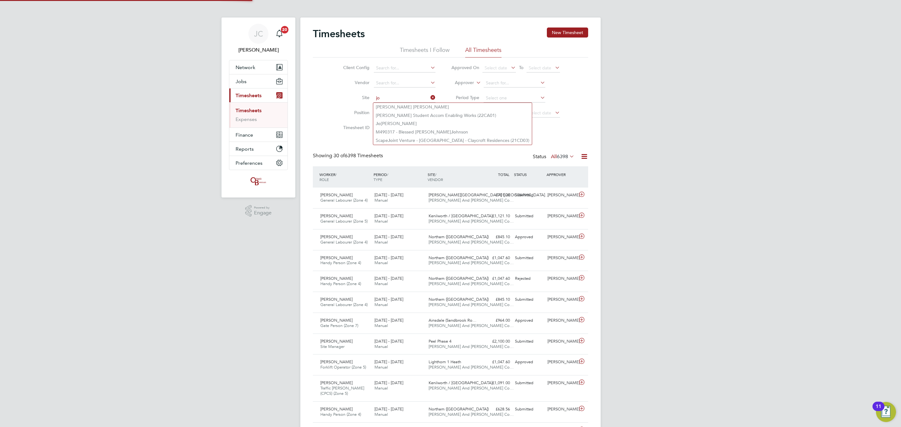
type input "j"
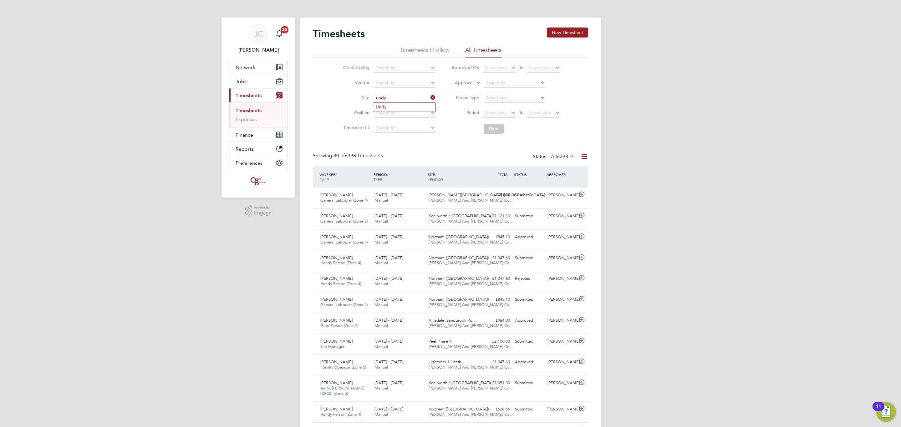
type input "undy"
click at [328, 209] on div "Alexandru Pop General Labourer (Zone 5) 22 - 28 Sep 2025 22 - 28 Sep 2025 Manua…" at bounding box center [450, 218] width 275 height 21
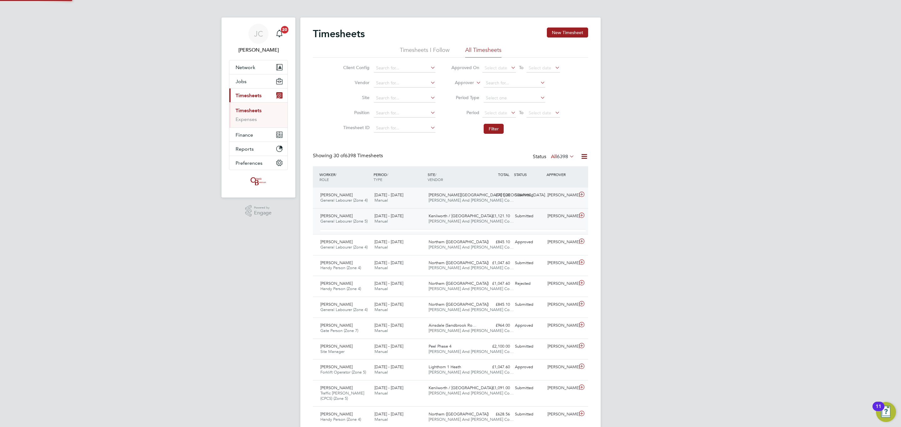
scroll to position [10, 61]
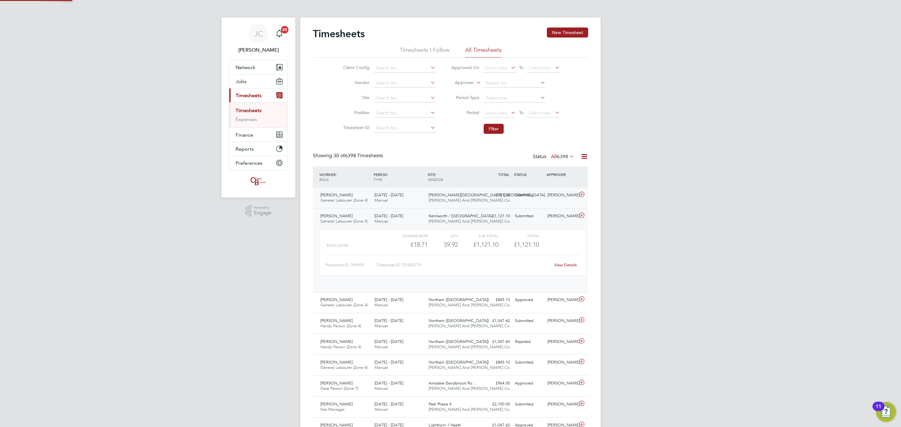
click at [348, 206] on div "Joe Childs General Labourer (Zone 4) 22 - 28 Sep 2025" at bounding box center [345, 198] width 54 height 16
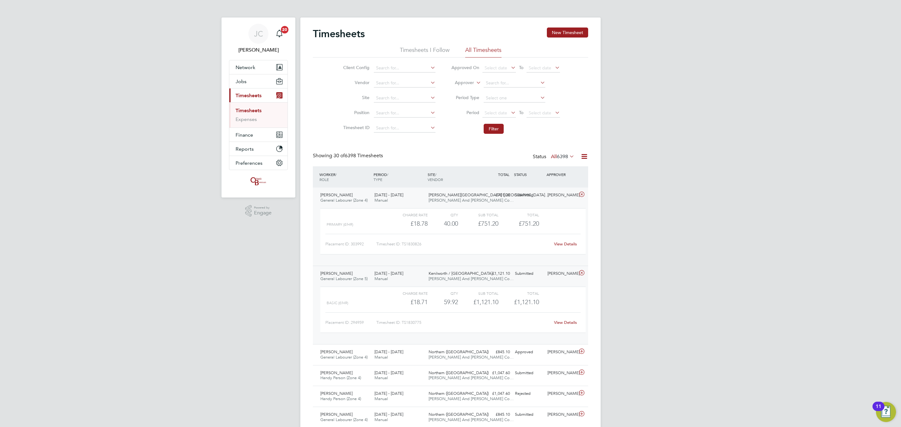
click at [352, 206] on div "Charge rate QTY Sub Total Total Primary (£/HR) £18.78 40 40.00 40 £751.20 £751.…" at bounding box center [453, 235] width 270 height 58
click at [349, 199] on span "General Labourer (Zone 4)" at bounding box center [343, 200] width 47 height 5
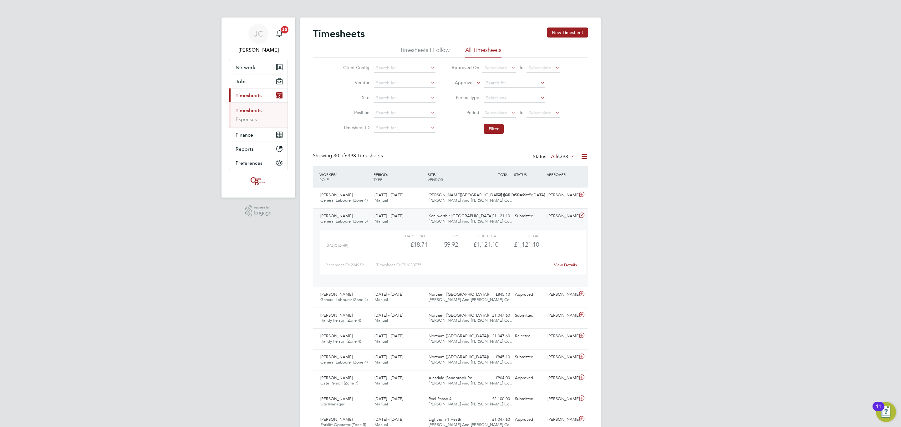
click at [356, 212] on div "Alexandru Pop General Labourer (Zone 5) 22 - 28 Sep 2025" at bounding box center [345, 219] width 54 height 16
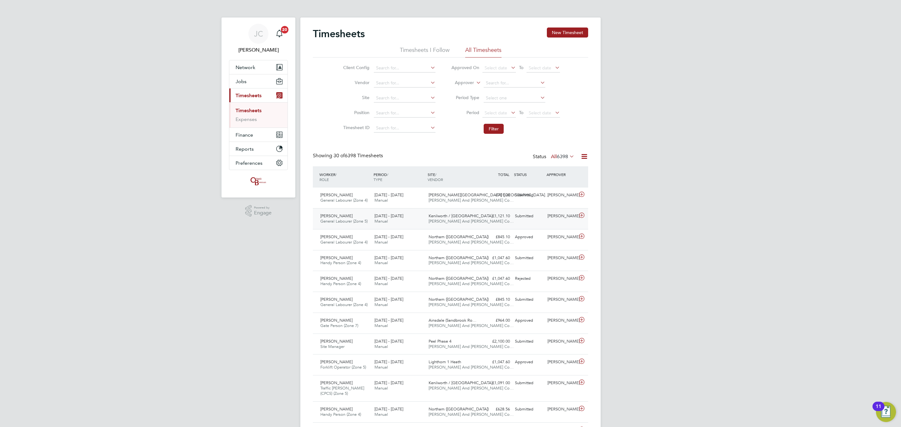
click at [492, 216] on div "£1,121.10 Submitted" at bounding box center [496, 216] width 33 height 10
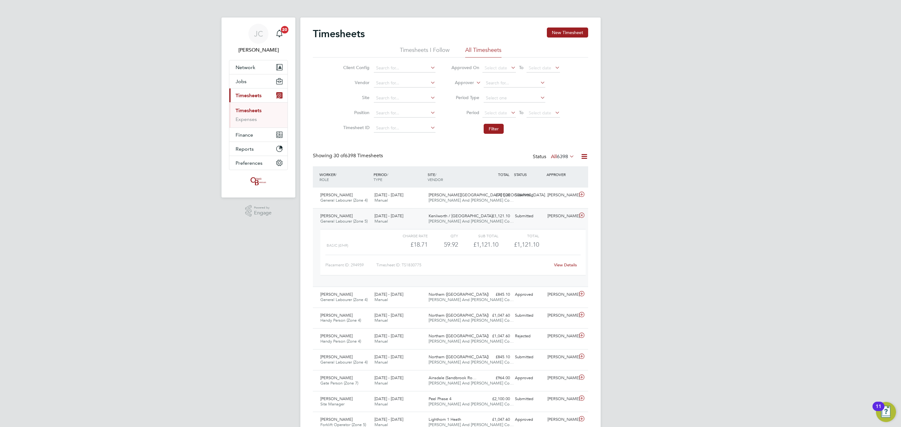
click at [460, 227] on div "Charge rate QTY Sub Total Total Basic (£/HR) £18.71 59.92 59.92 60 £1,121.10 £1…" at bounding box center [453, 256] width 270 height 58
drag, startPoint x: 444, startPoint y: 215, endPoint x: 452, endPoint y: 217, distance: 8.3
click at [452, 217] on span "Kenilworth / Stoneleigh…" at bounding box center [463, 215] width 68 height 5
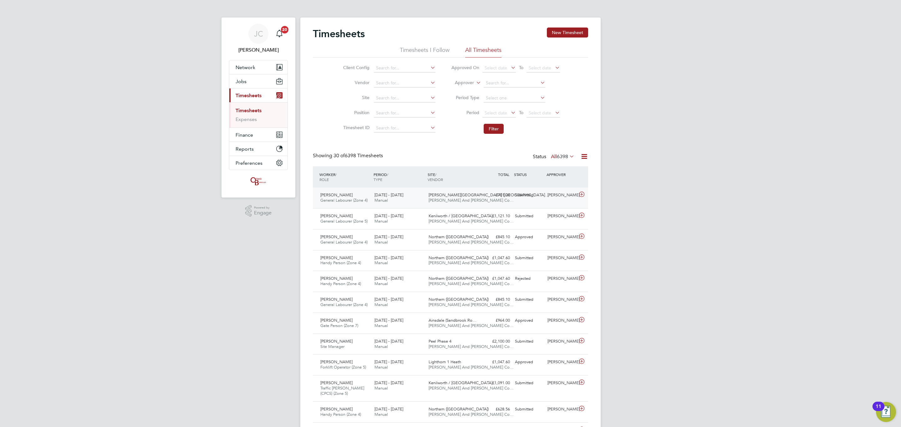
click at [443, 199] on span "O'Neill And Brennan Co…" at bounding box center [471, 200] width 85 height 5
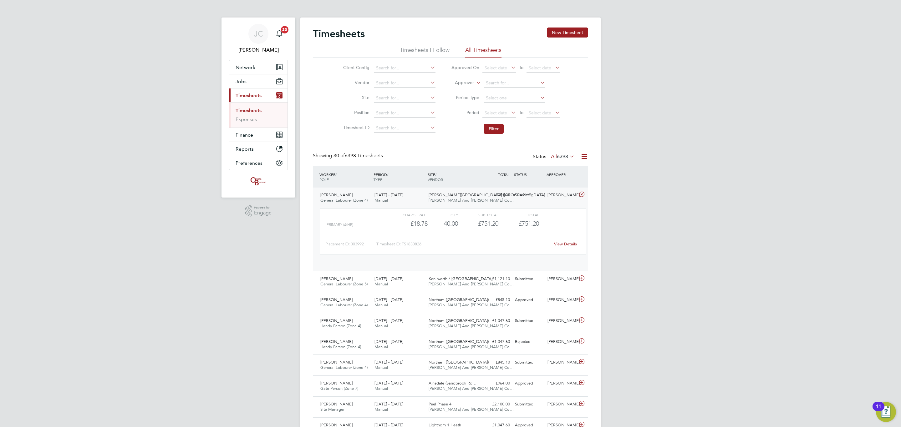
click at [443, 199] on span "O'Neill And Brennan Co…" at bounding box center [471, 200] width 85 height 5
